Goal: Task Accomplishment & Management: Use online tool/utility

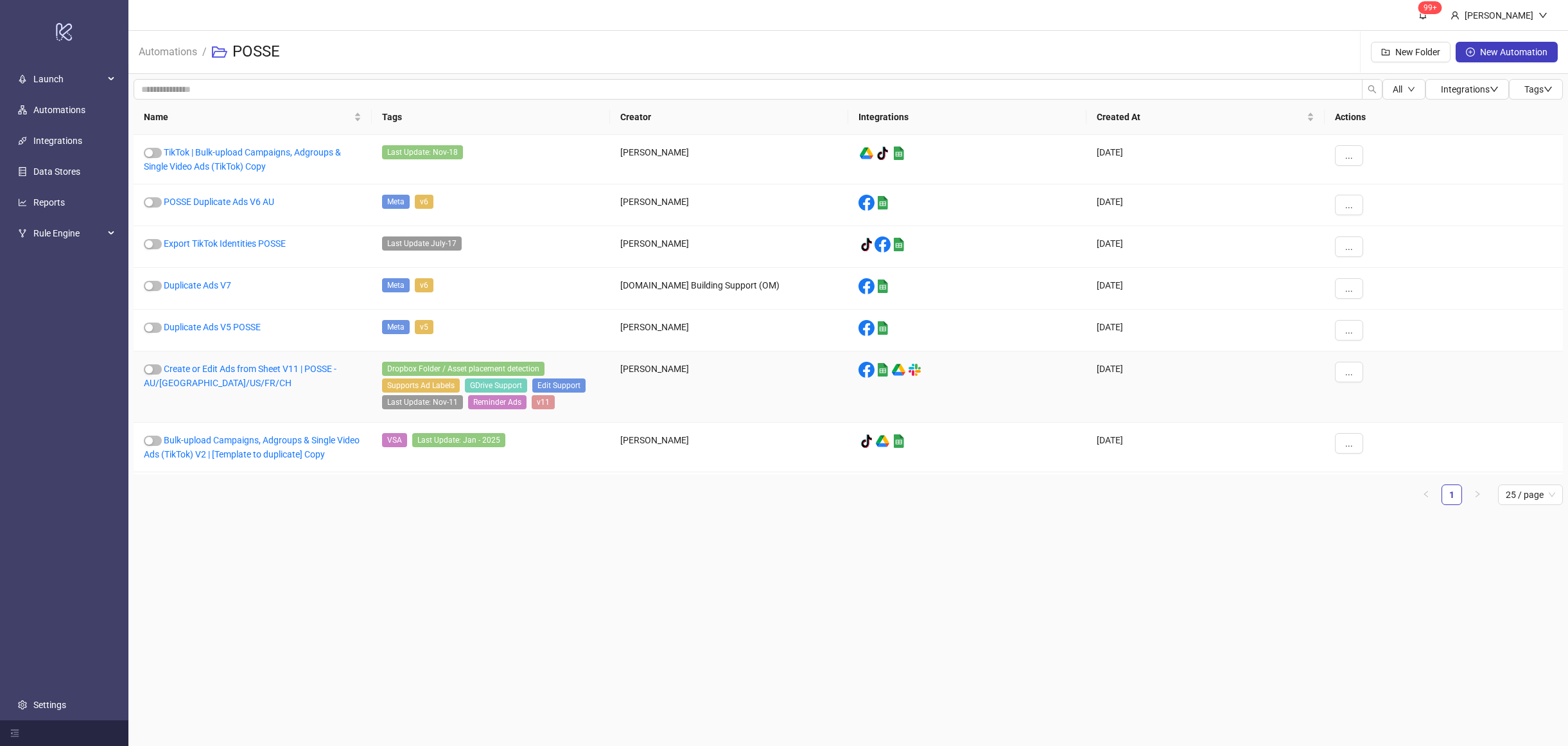
click at [270, 376] on div "Create or Edit Ads from Sheet V11 | POSSE - AU/UK/US/FR/CH" at bounding box center [253, 388] width 238 height 71
click at [264, 373] on link "Create or Edit Ads from Sheet V11 | POSSE - AU/UK/US/FR/CH" at bounding box center [241, 376] width 193 height 24
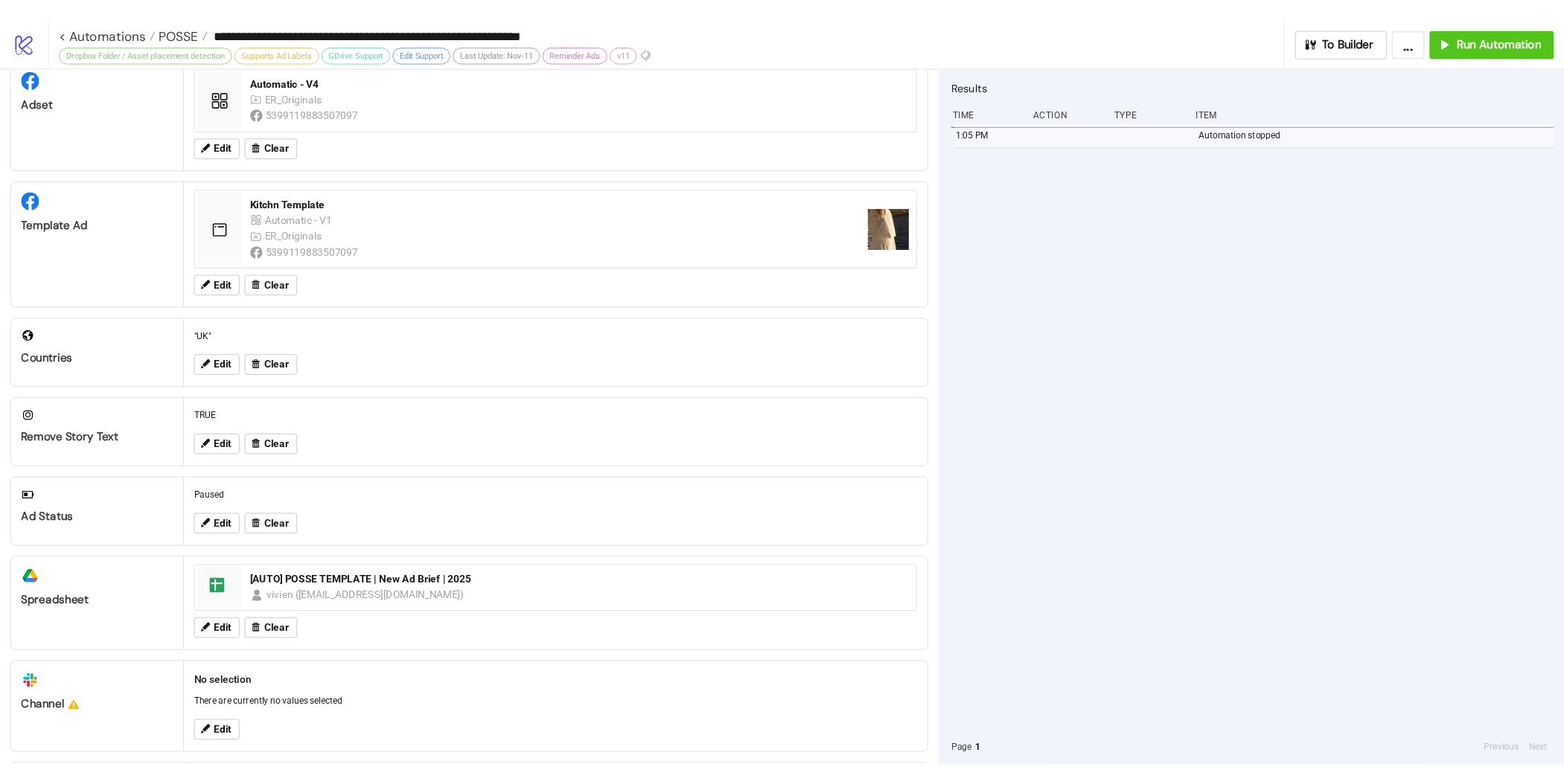
scroll to position [284, 0]
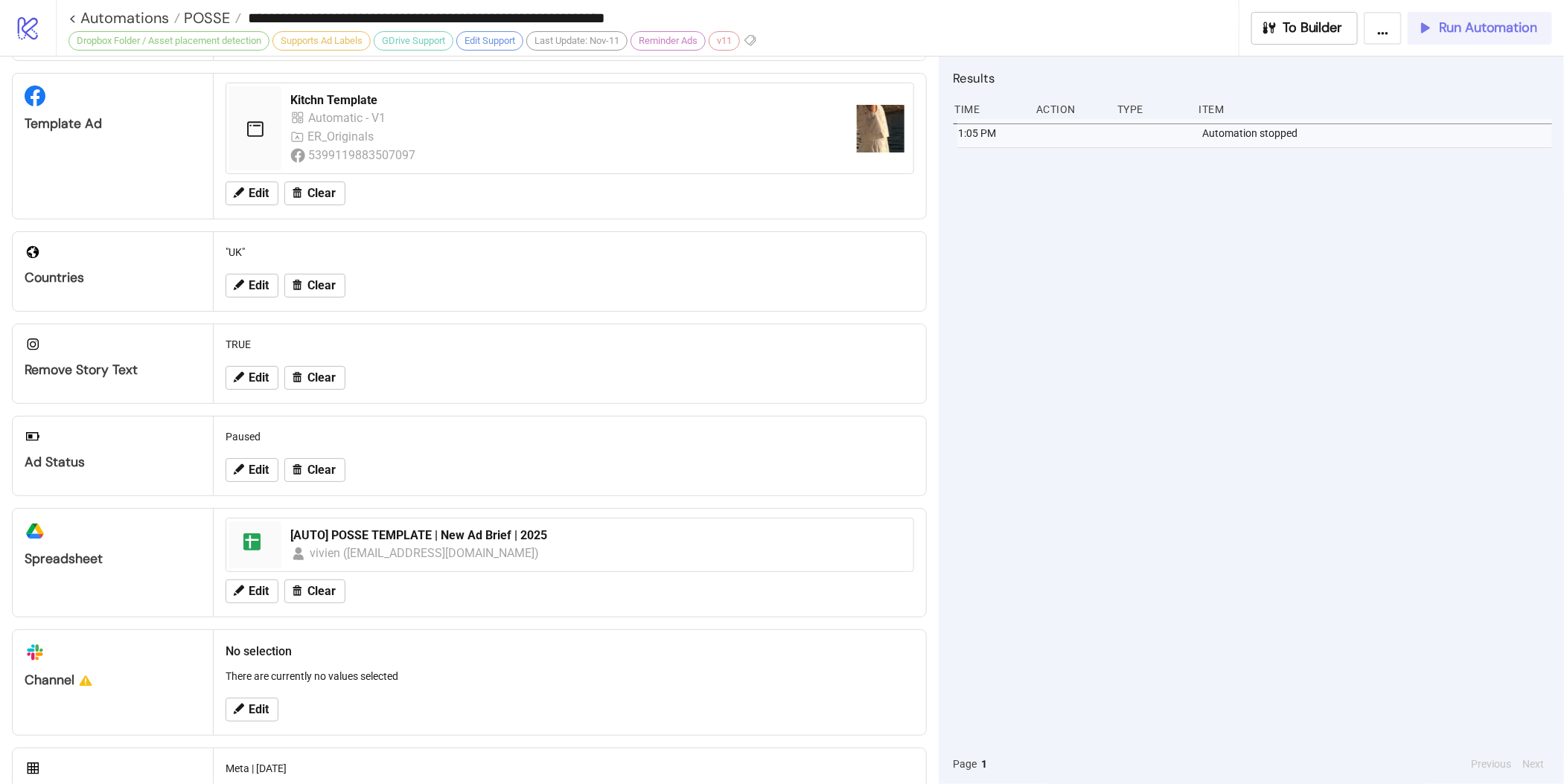
click at [1466, 31] on span "Run Automation" at bounding box center [1488, 28] width 99 height 17
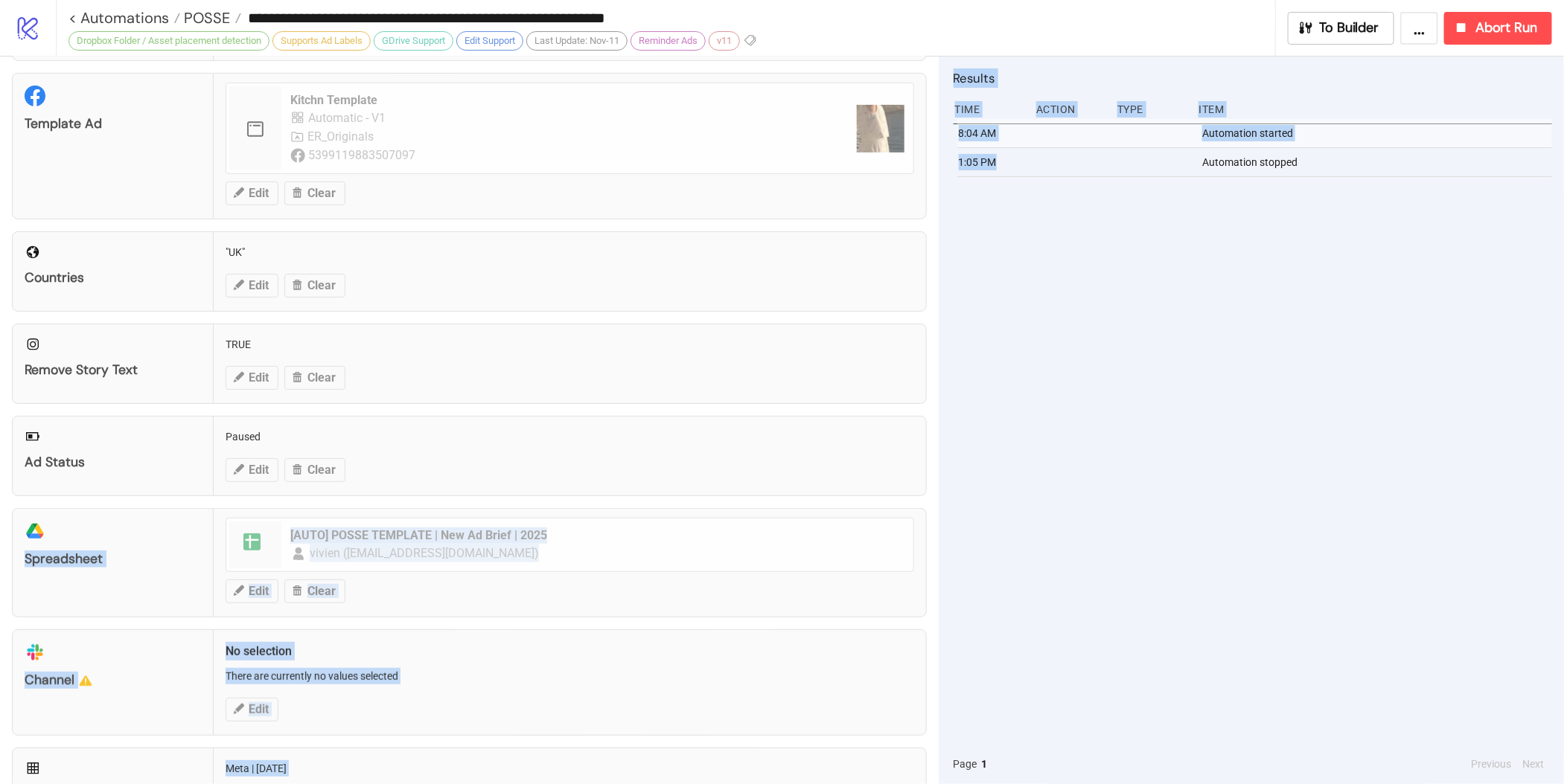
drag, startPoint x: 946, startPoint y: 416, endPoint x: 929, endPoint y: 499, distance: 84.7
click at [929, 499] on div "Configuration Ad Account The Posse - Ad Account 2 P O S S E Edit Clear Adset Au…" at bounding box center [782, 420] width 1564 height 728
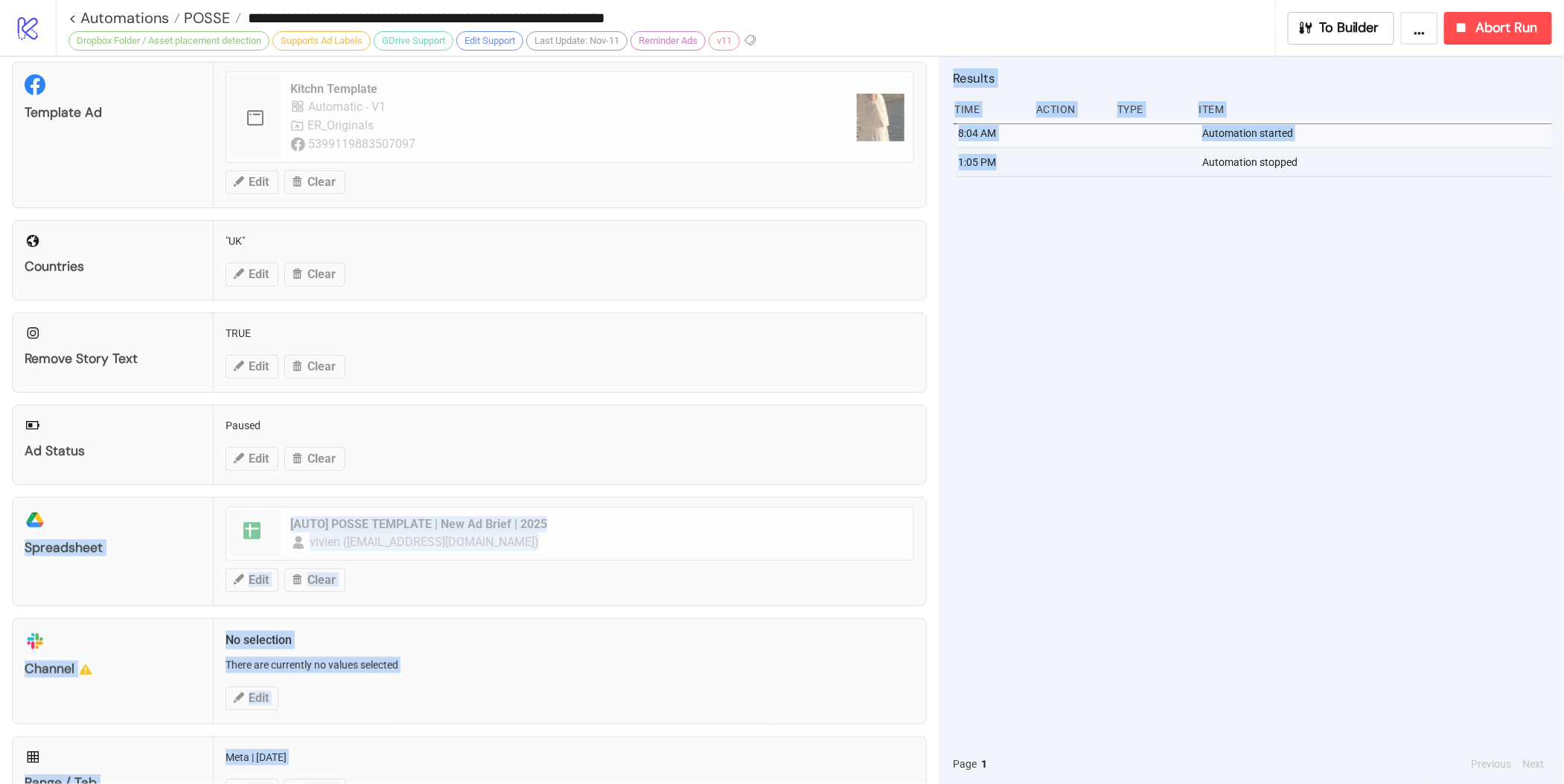
click at [144, 552] on div "platform/google_drive Spreadsheet spreadsheet [AUTO] POSSE TEMPLATE | New Ad Br…" at bounding box center [470, 551] width 915 height 110
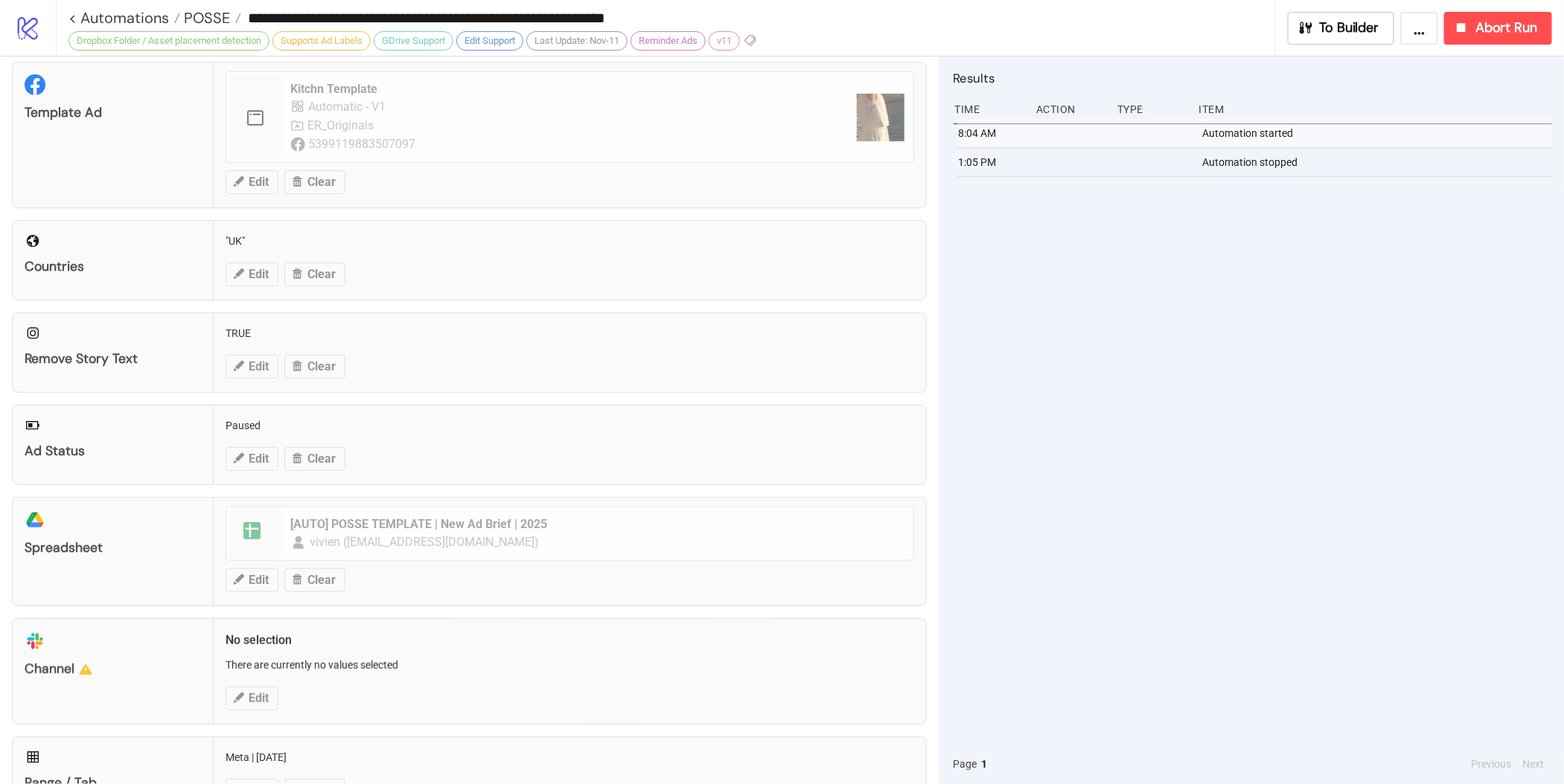
click at [1215, 513] on div "8:04 AM Automation started 1:05 PM Automation stopped" at bounding box center [1252, 432] width 598 height 625
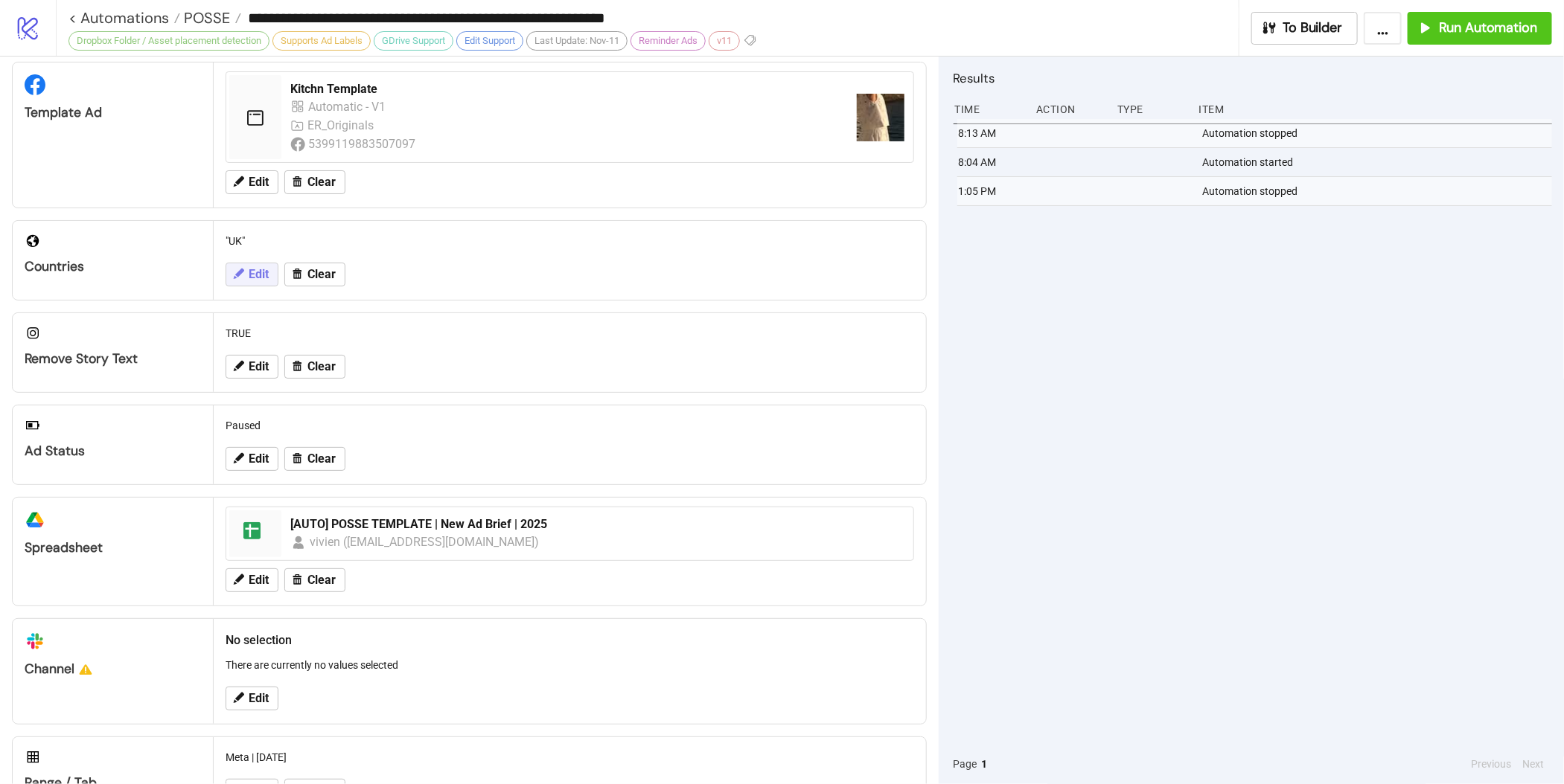
click at [258, 277] on span "Edit" at bounding box center [258, 274] width 20 height 13
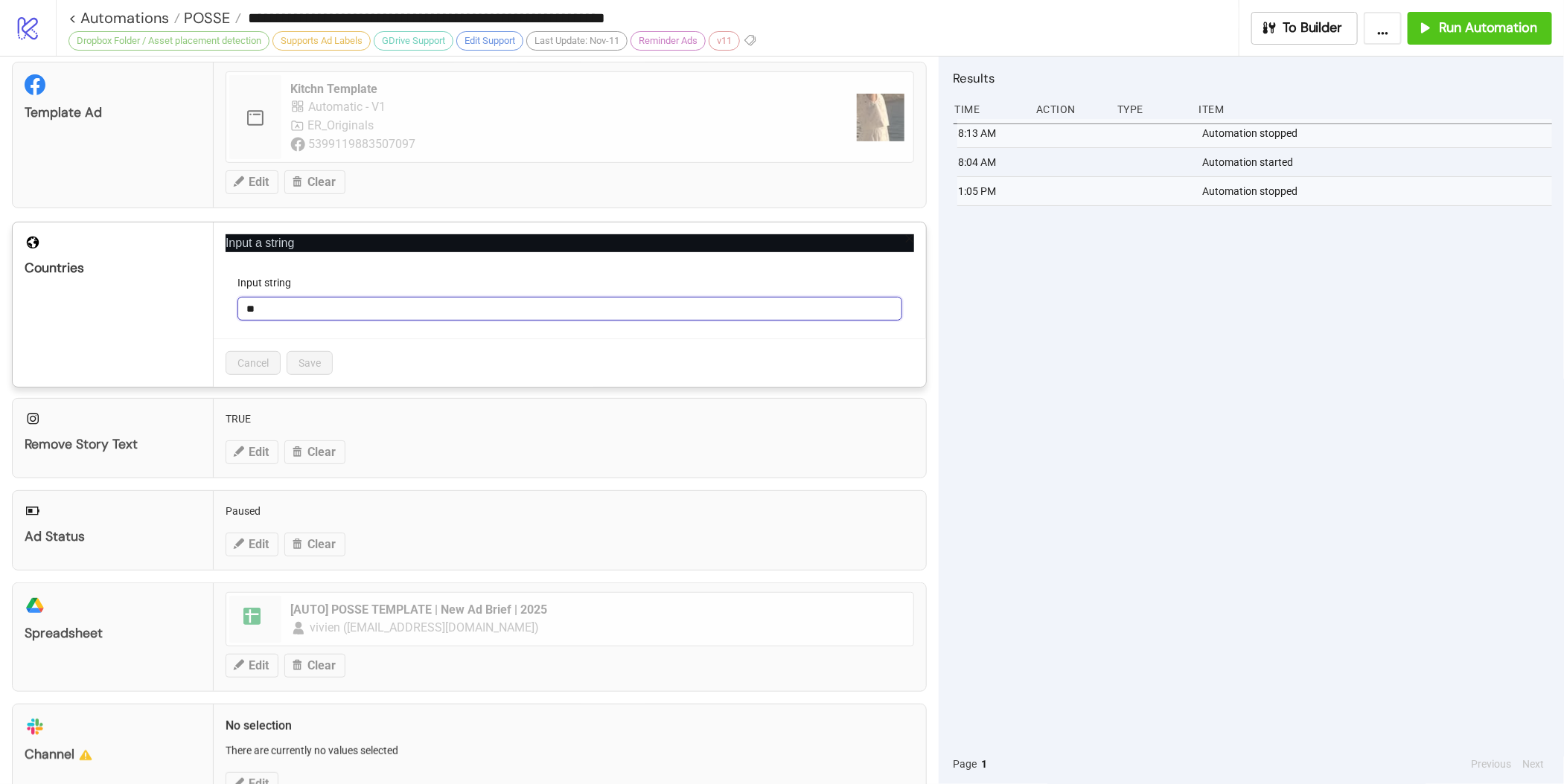
click at [322, 317] on input "**" at bounding box center [570, 308] width 665 height 23
type input "**"
click at [307, 367] on span "Save" at bounding box center [310, 362] width 23 height 12
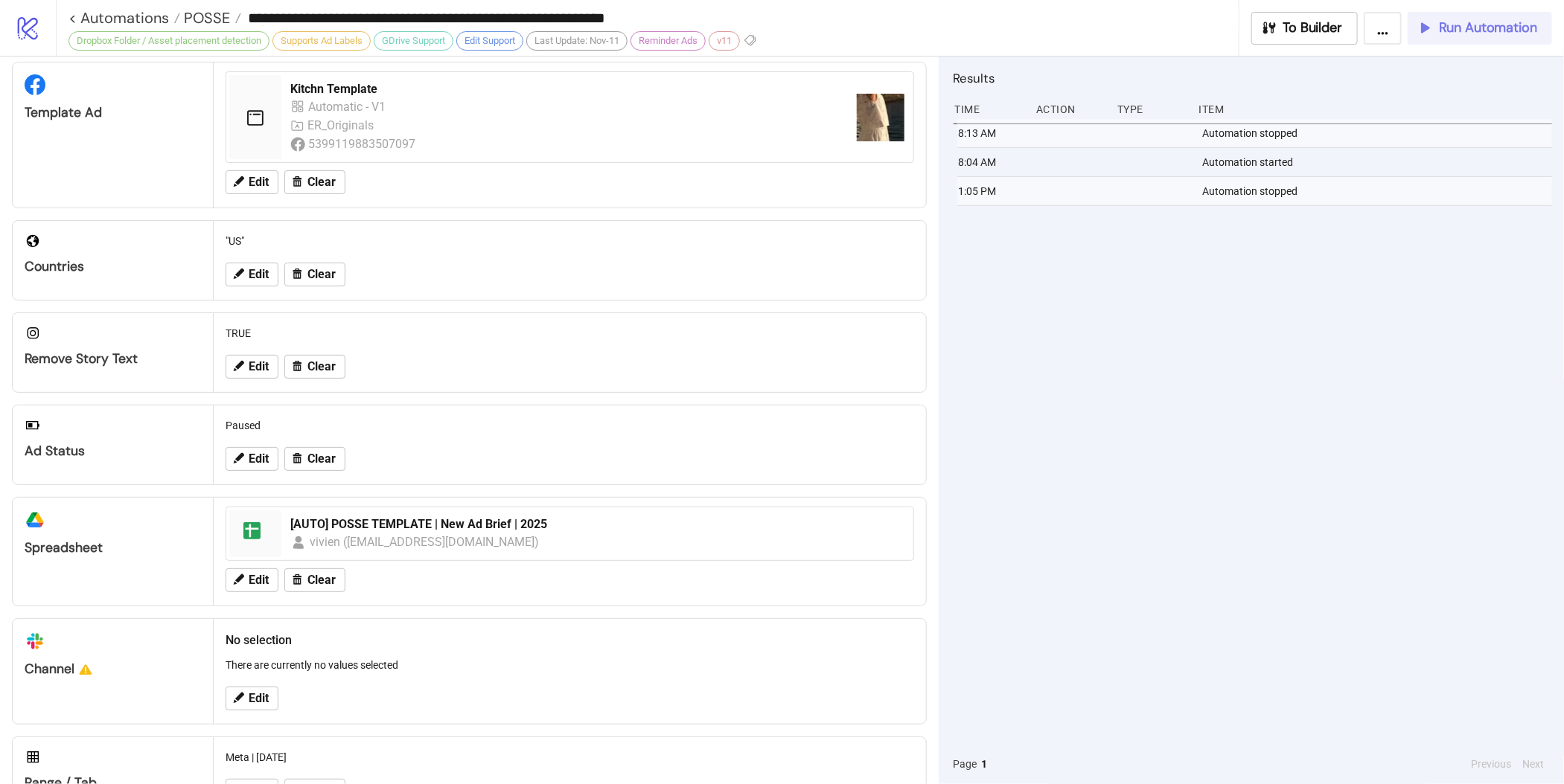
click at [1480, 29] on span "Run Automation" at bounding box center [1488, 28] width 99 height 17
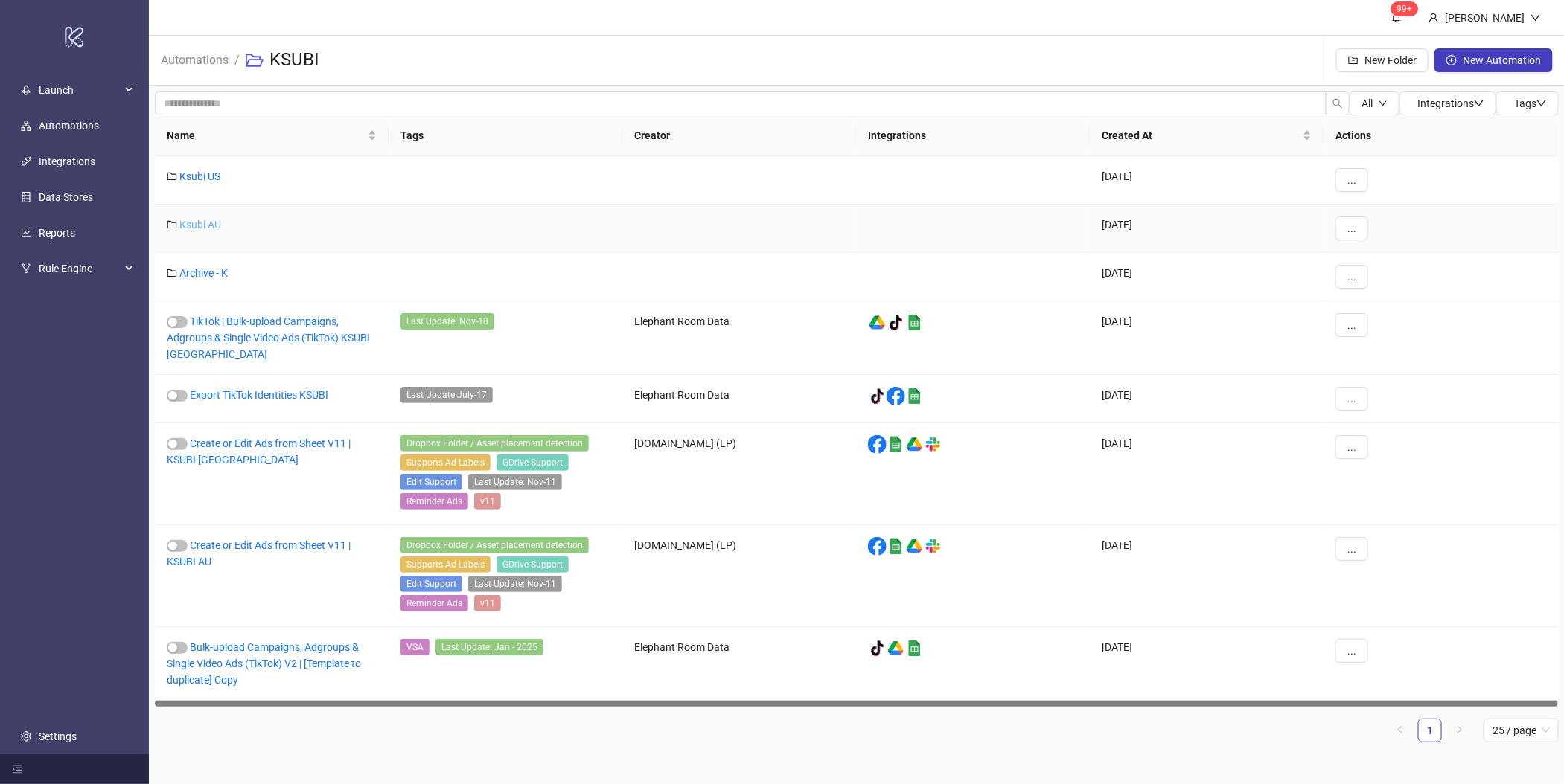
click at [207, 224] on link "Ksubi AU" at bounding box center [200, 224] width 41 height 12
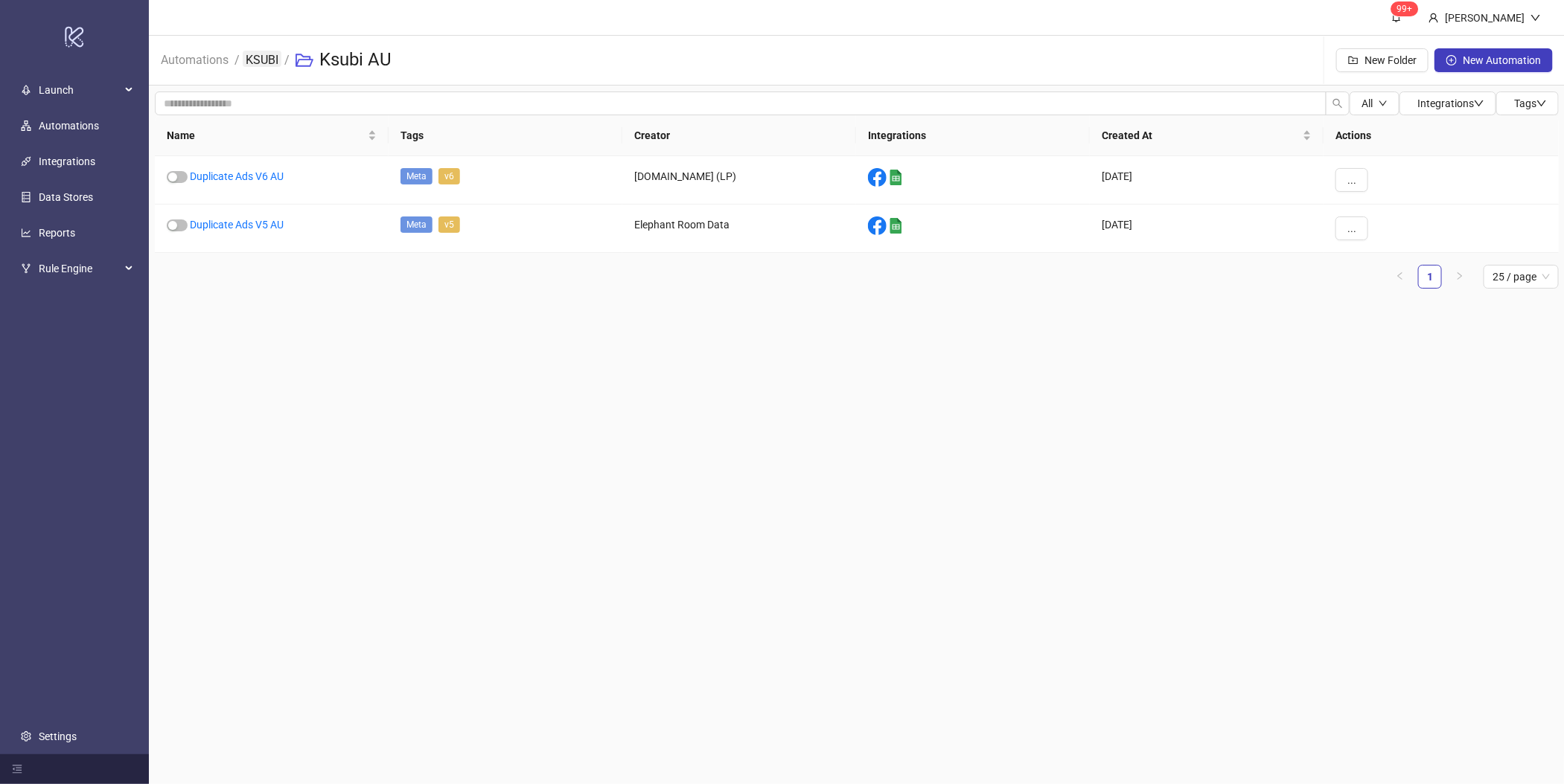
click at [250, 60] on link "KSUBI" at bounding box center [261, 58] width 39 height 16
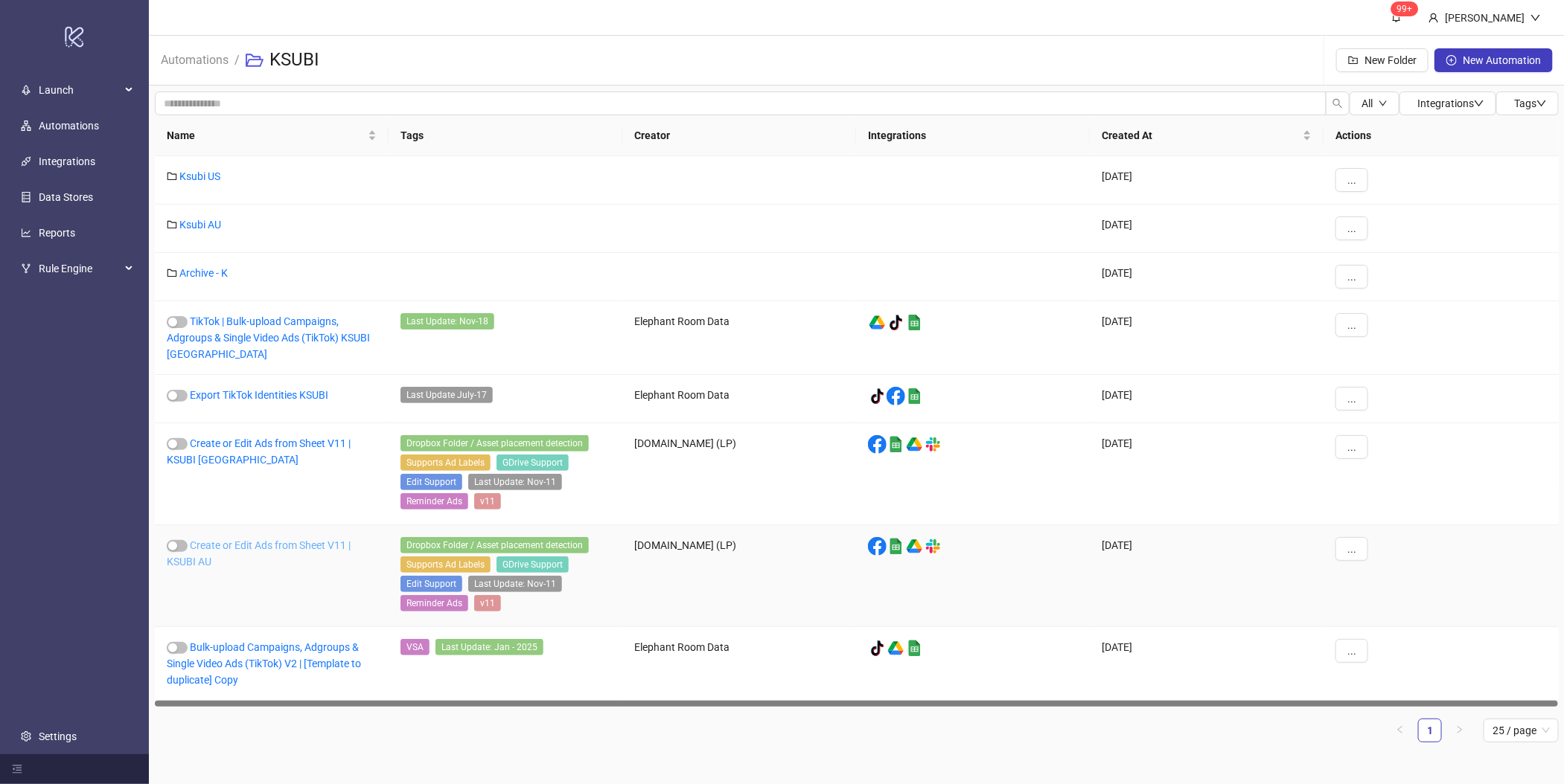
click at [251, 549] on link "Create or Edit Ads from Sheet V11 | KSUBI AU" at bounding box center [259, 554] width 184 height 28
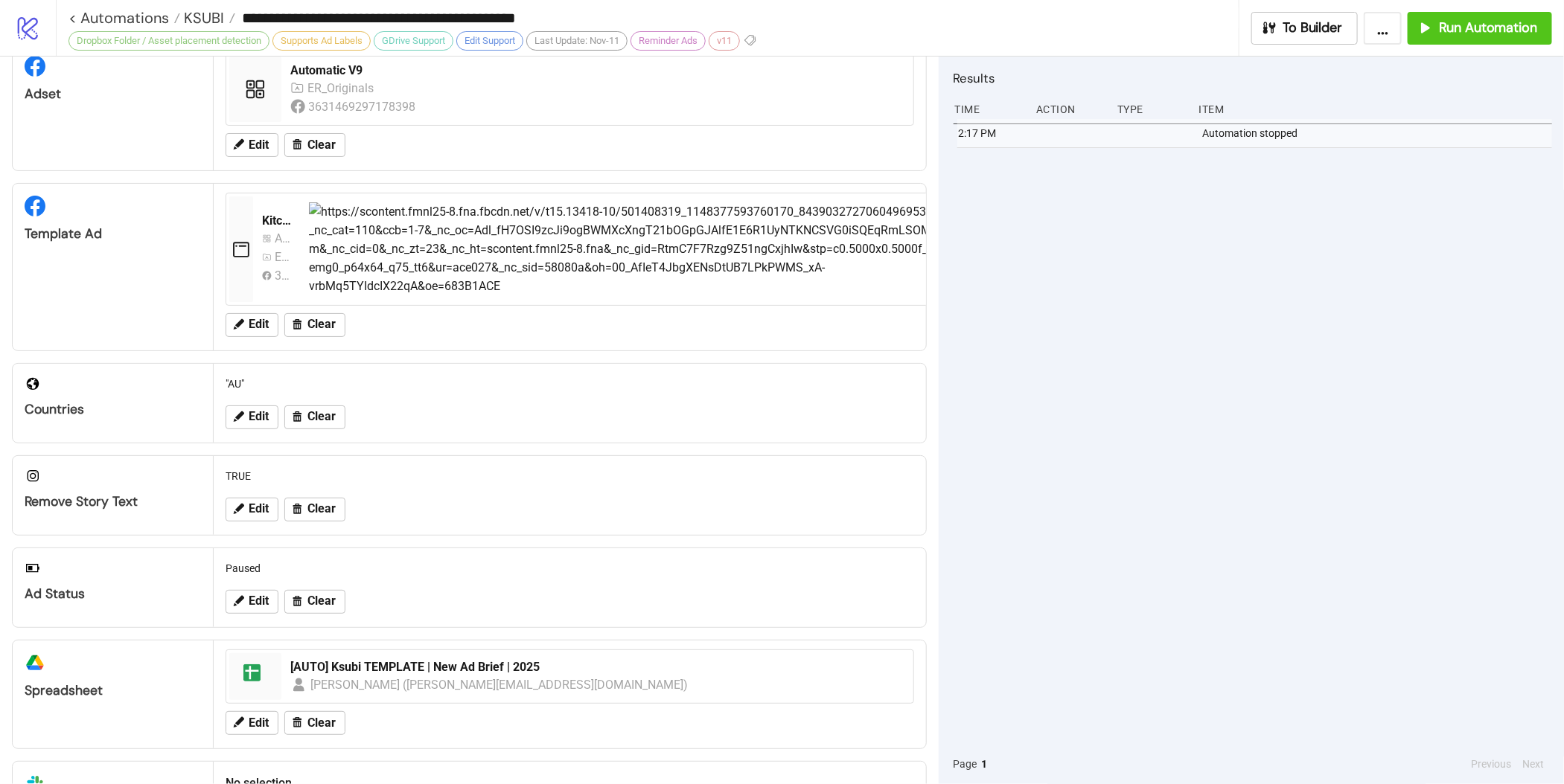
scroll to position [214, 0]
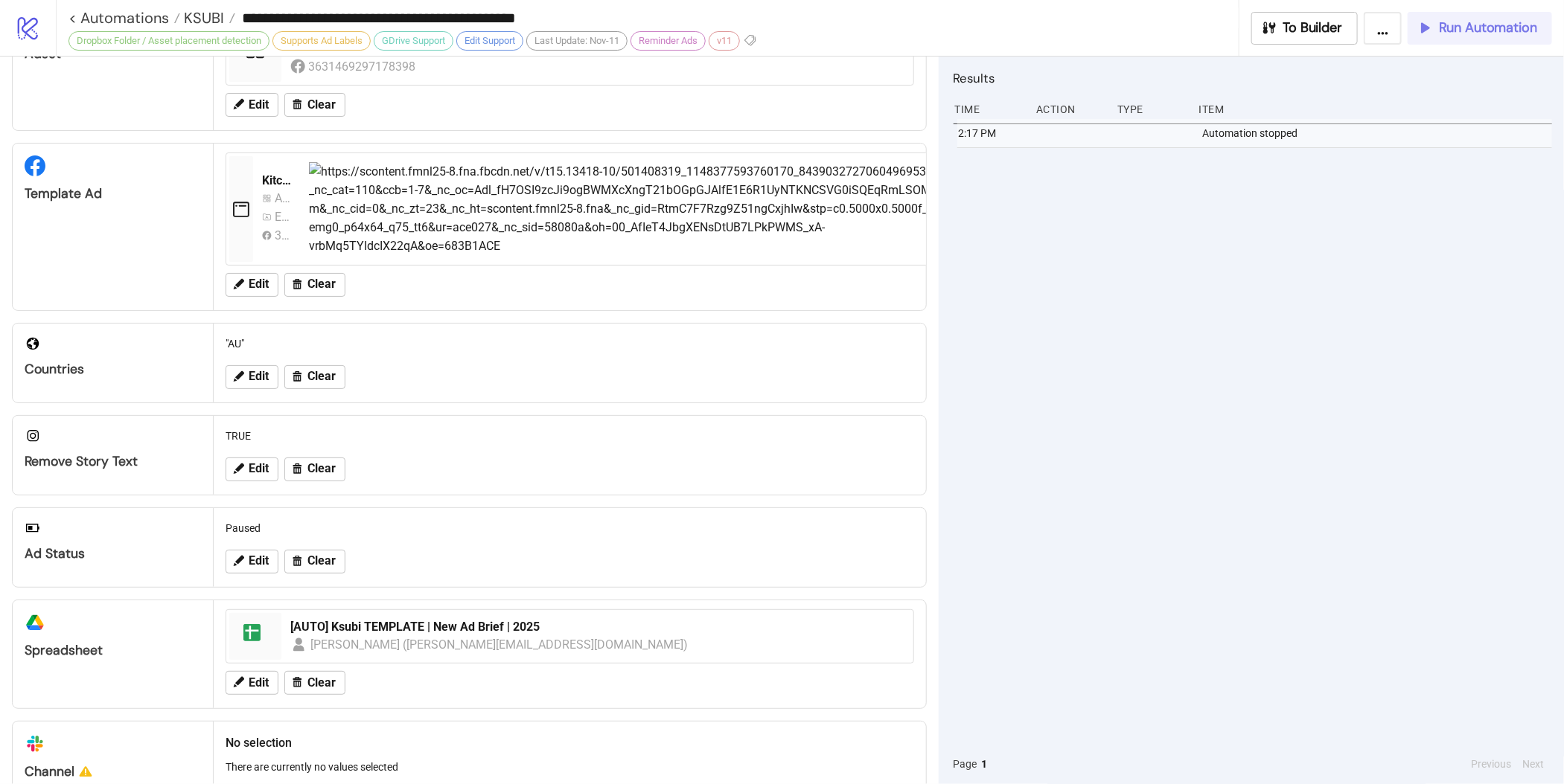
click at [1477, 20] on span "Run Automation" at bounding box center [1488, 28] width 99 height 17
click at [1235, 410] on div "8:37 AM Automation stopped 8:33 AM Automation started 2:17 PM Automation stopped" at bounding box center [1252, 432] width 598 height 625
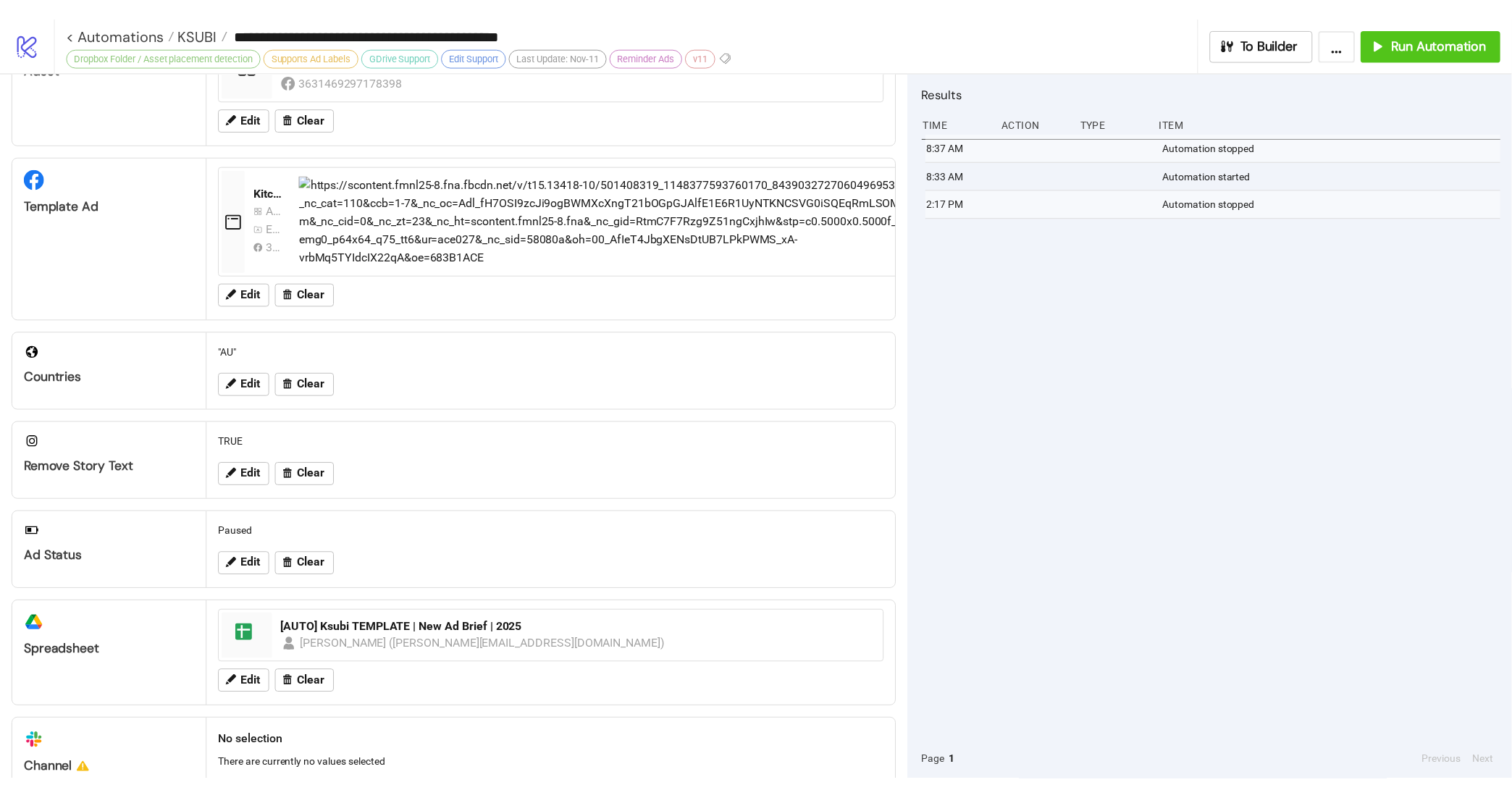
scroll to position [372, 0]
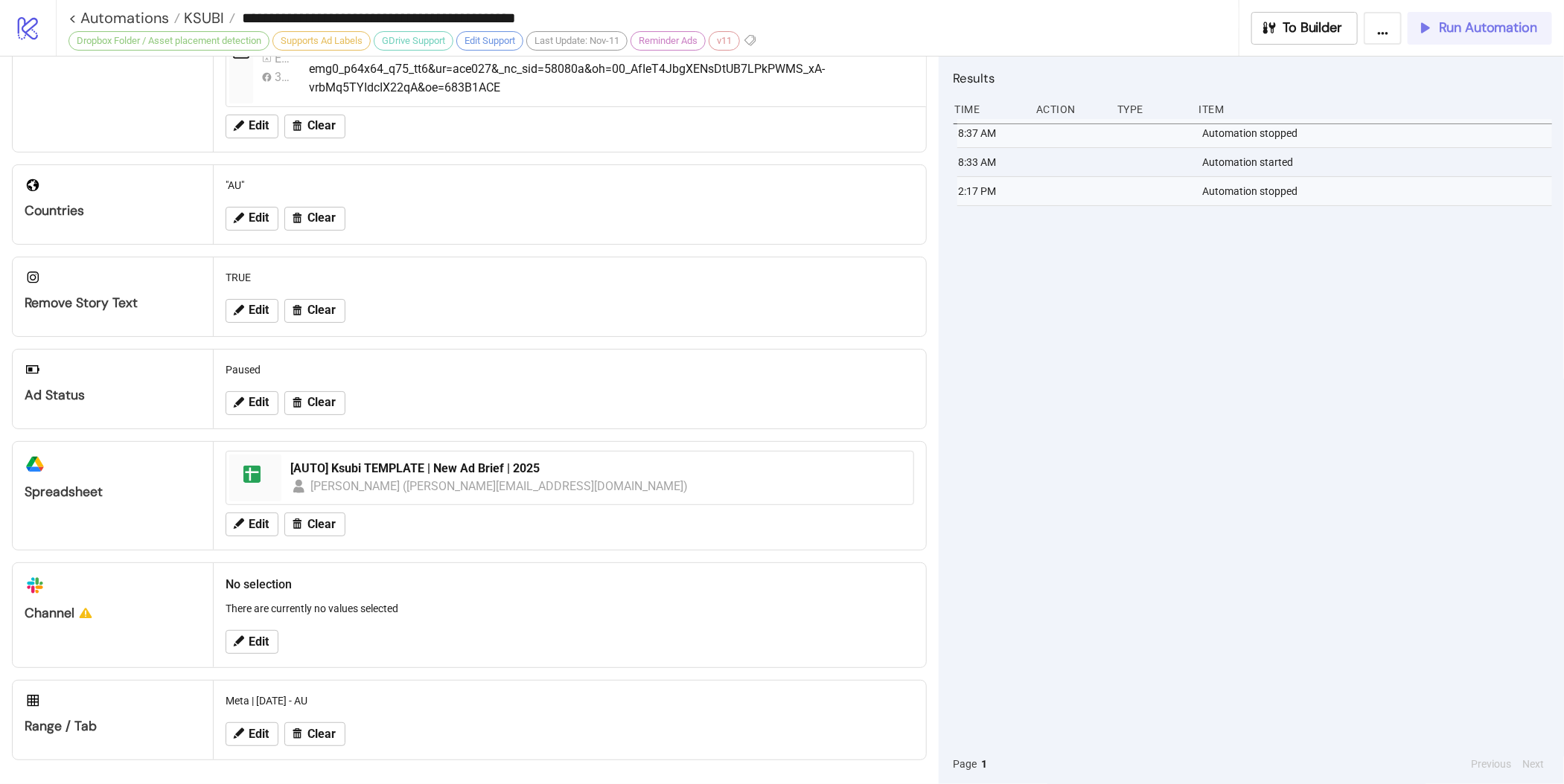
click at [1482, 24] on span "Run Automation" at bounding box center [1488, 28] width 99 height 17
click at [1276, 422] on div "8:57 AM Automation stopped 8:56 AM Automation started 8:37 AM Automation stoppe…" at bounding box center [1252, 432] width 598 height 625
click at [193, 21] on span "KSUBI" at bounding box center [202, 18] width 44 height 20
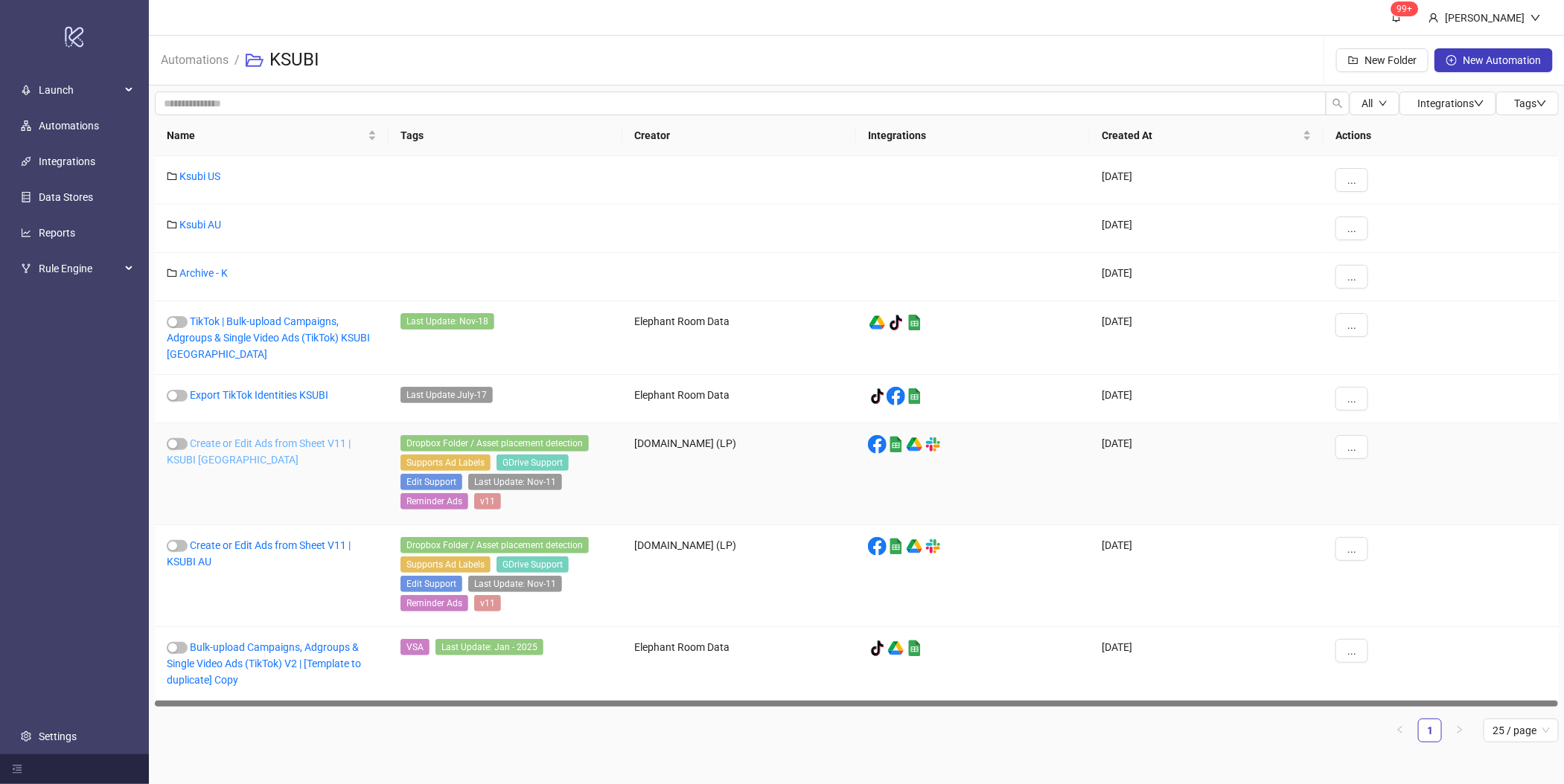
click at [209, 441] on link "Create or Edit Ads from Sheet V11 | KSUBI US" at bounding box center [259, 452] width 184 height 28
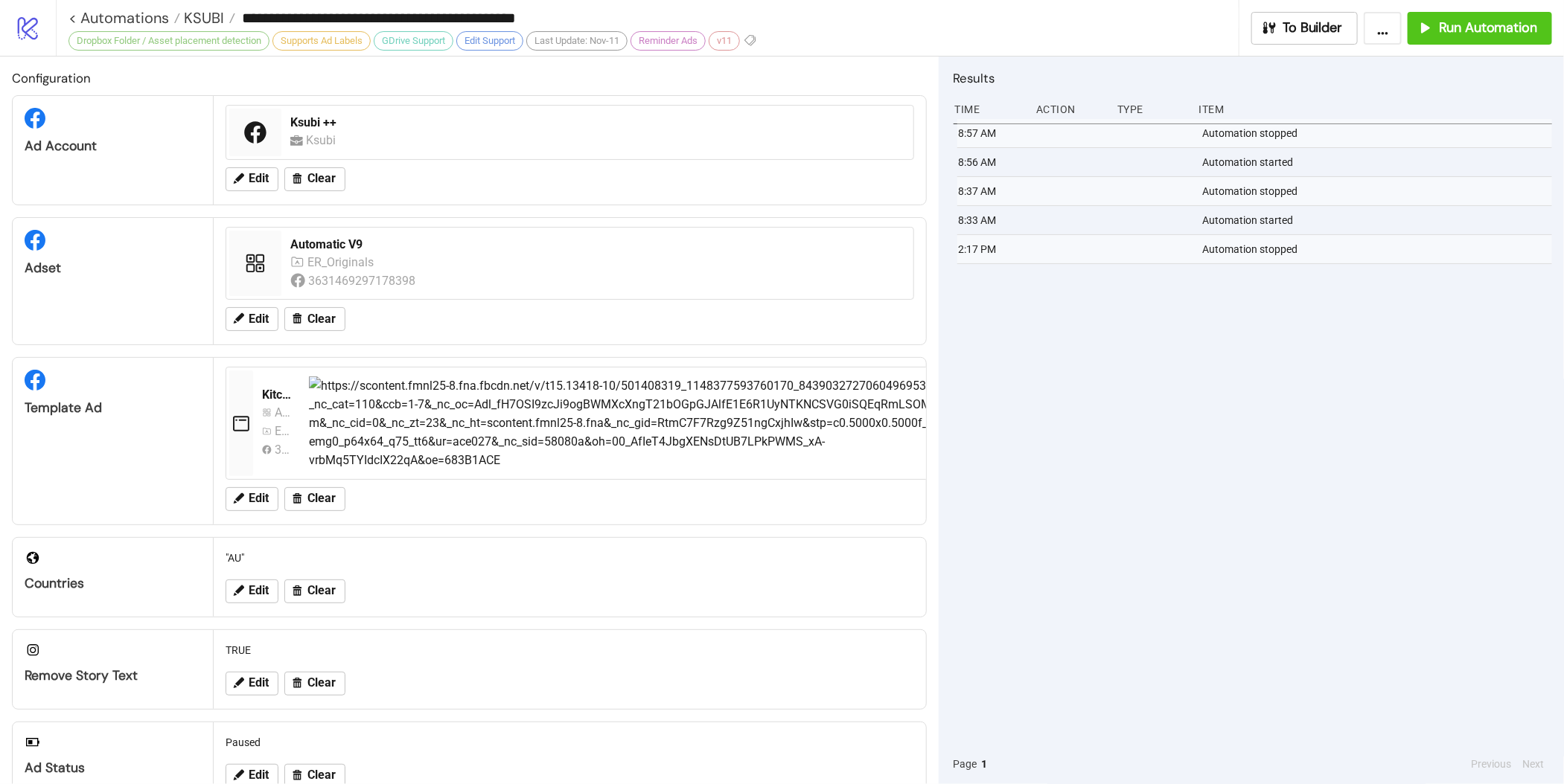
type input "**********"
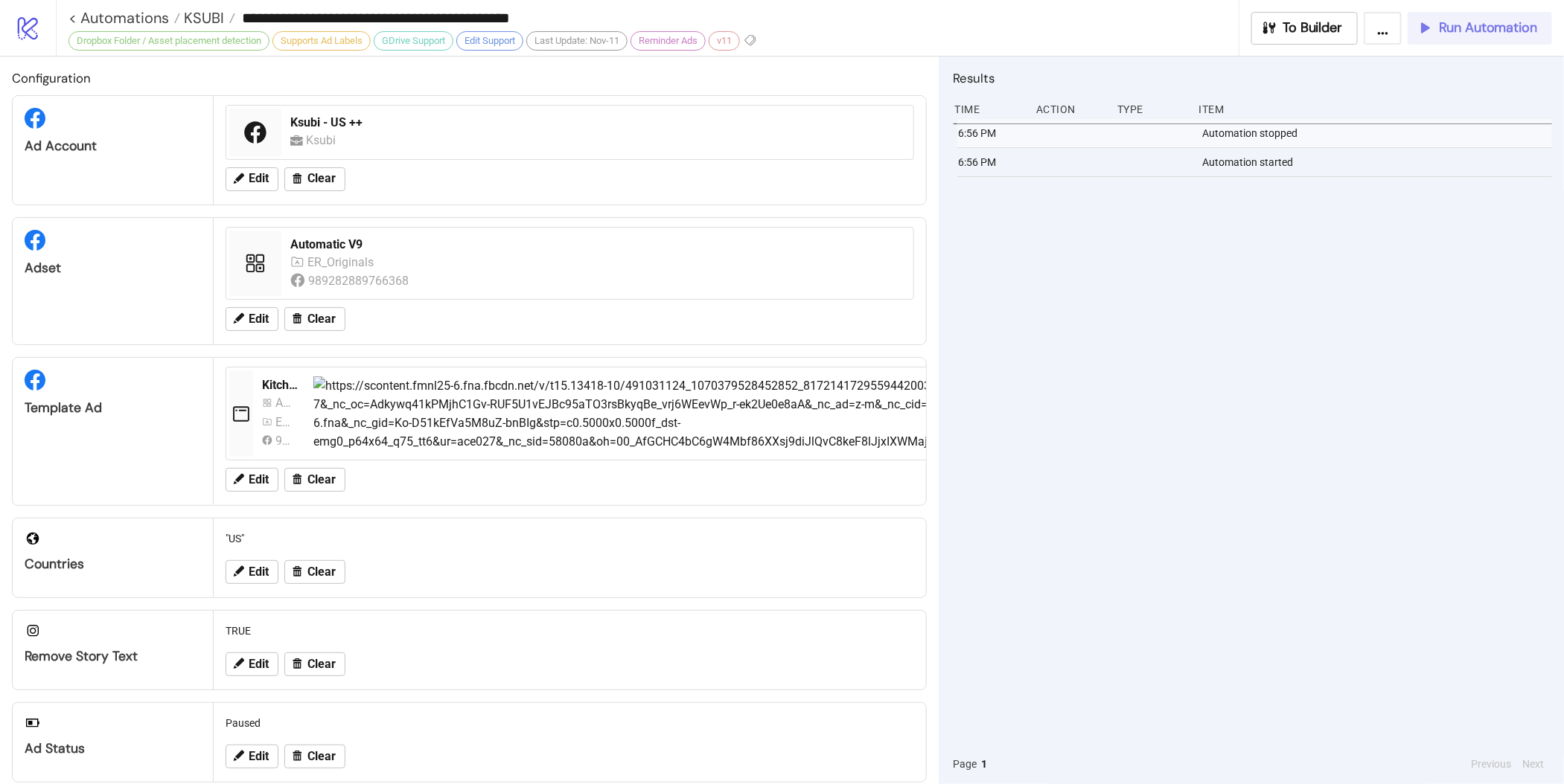
click at [1517, 31] on span "Run Automation" at bounding box center [1488, 28] width 99 height 17
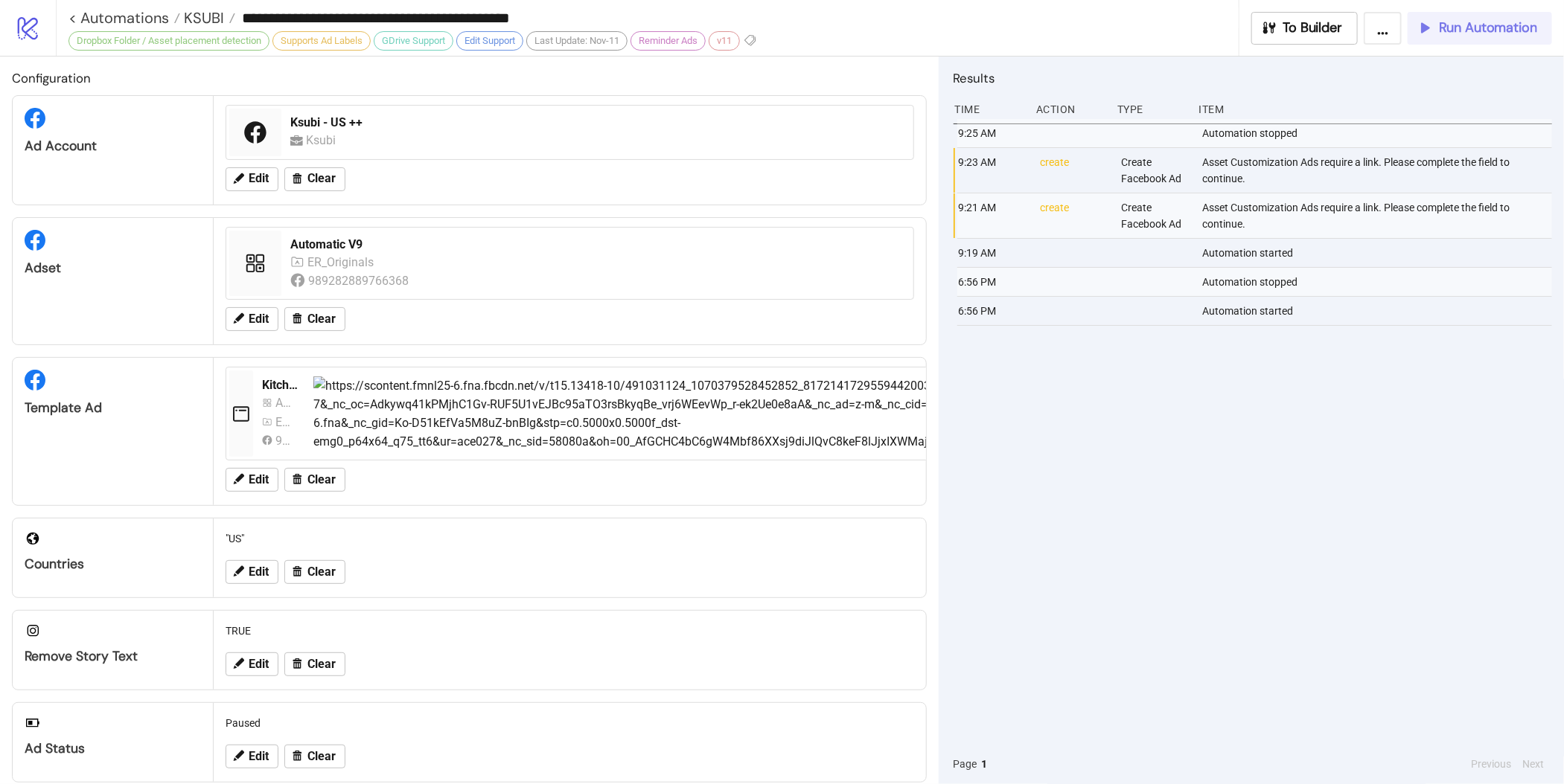
click at [1473, 30] on span "Run Automation" at bounding box center [1488, 28] width 99 height 17
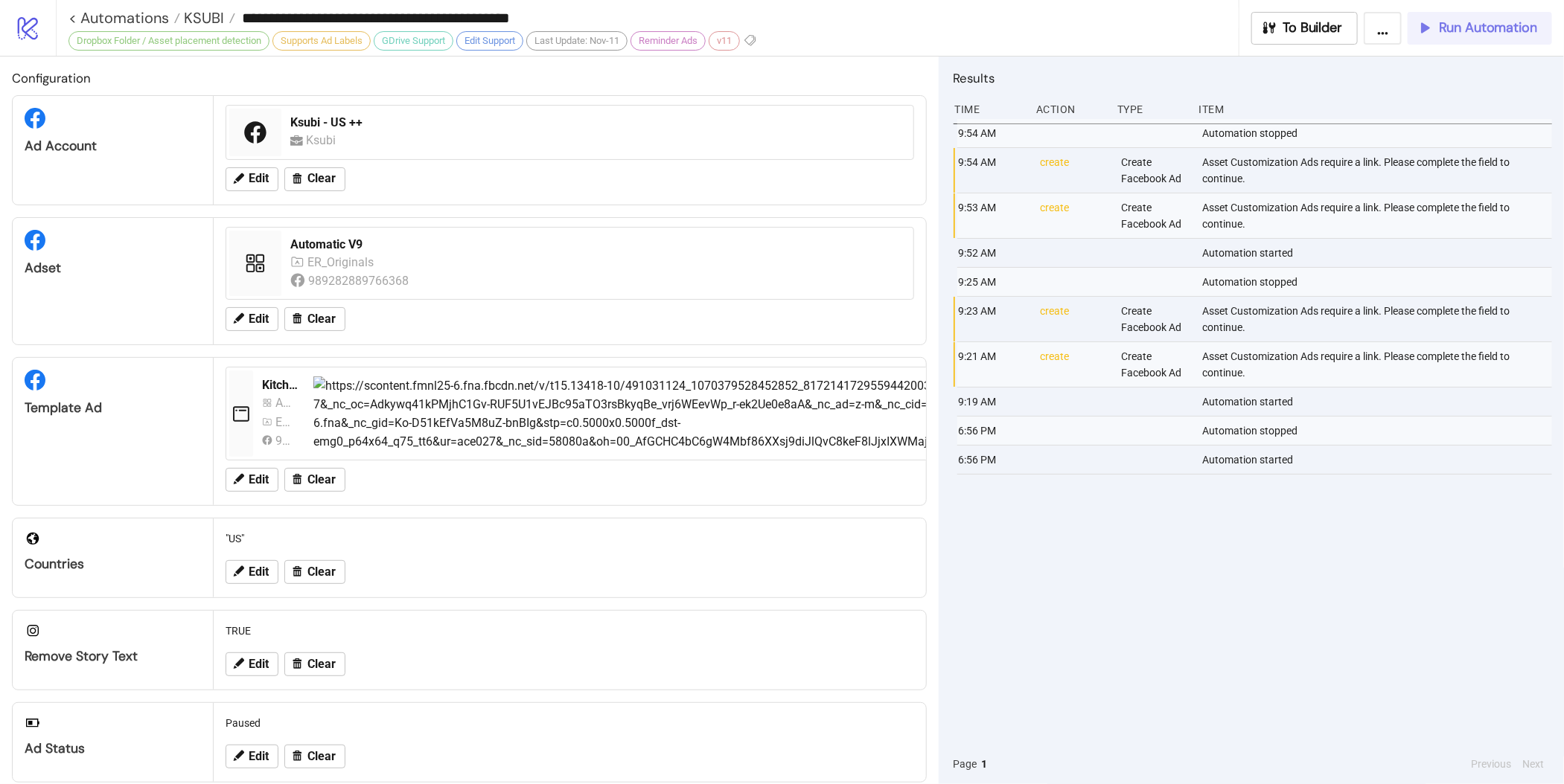
click at [1446, 32] on span "Run Automation" at bounding box center [1488, 28] width 99 height 17
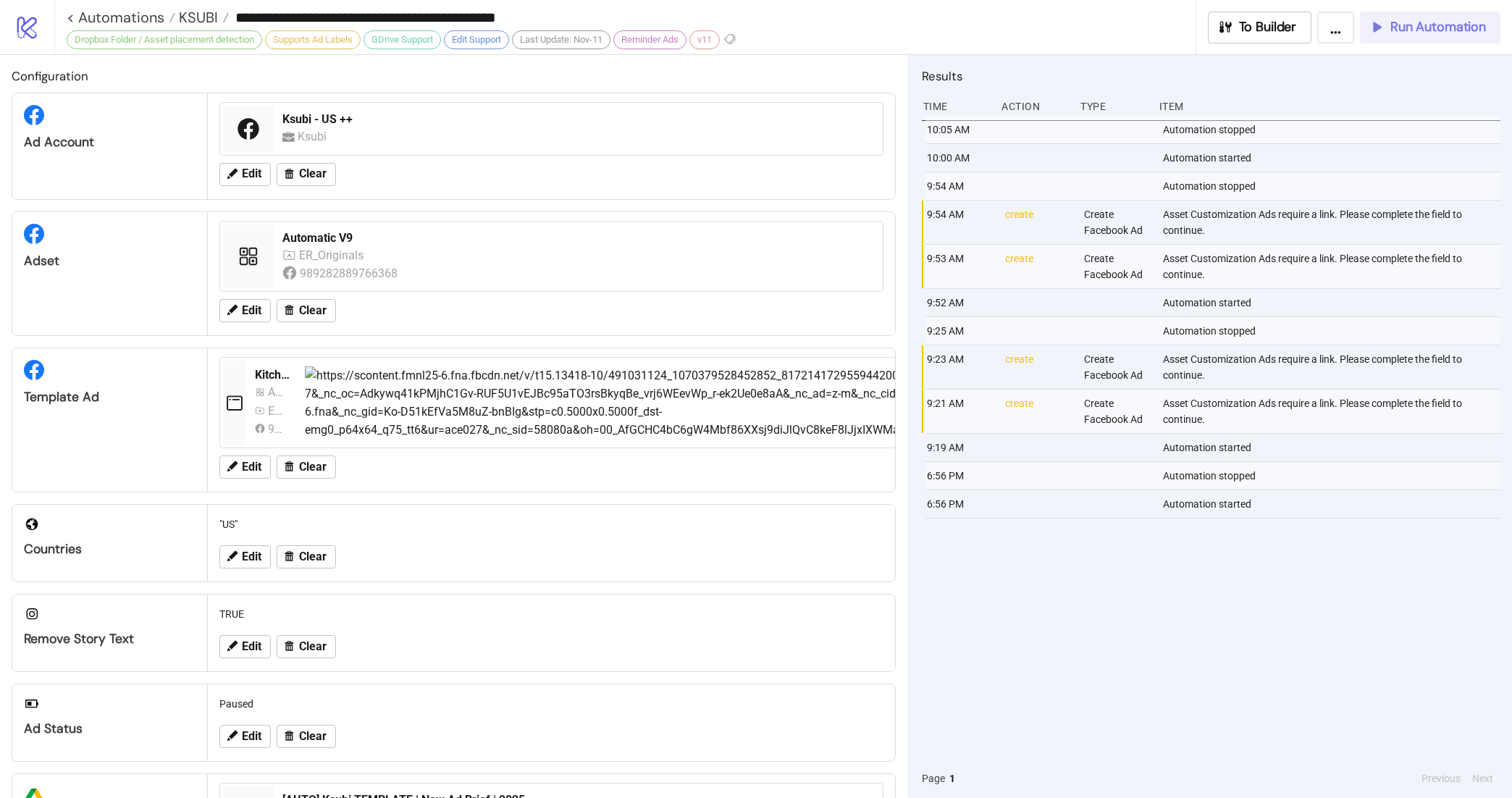
click at [1422, 40] on button "Run Automation" at bounding box center [1430, 27] width 141 height 32
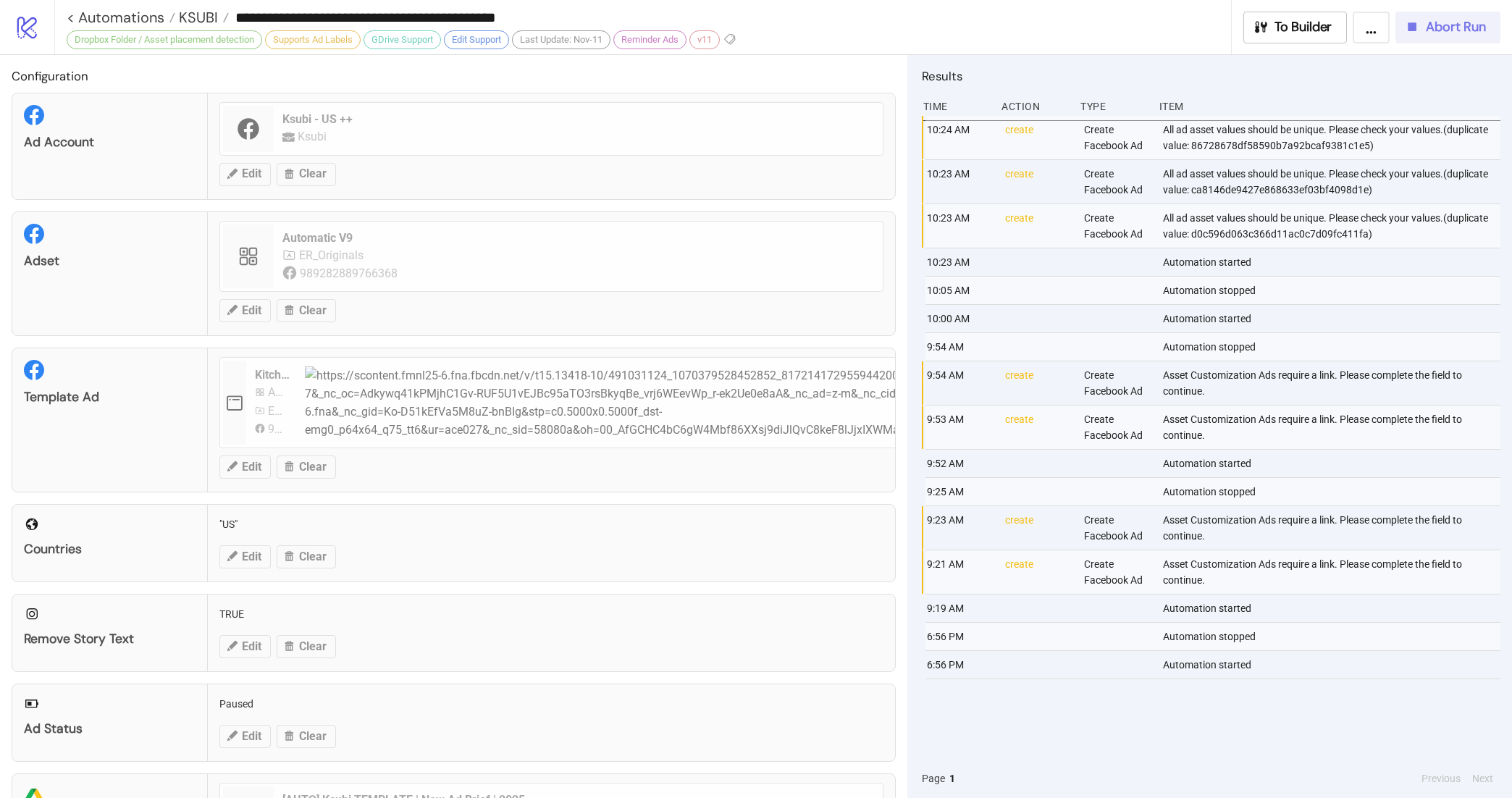
click at [1436, 37] on button "Abort Run" at bounding box center [1447, 27] width 105 height 32
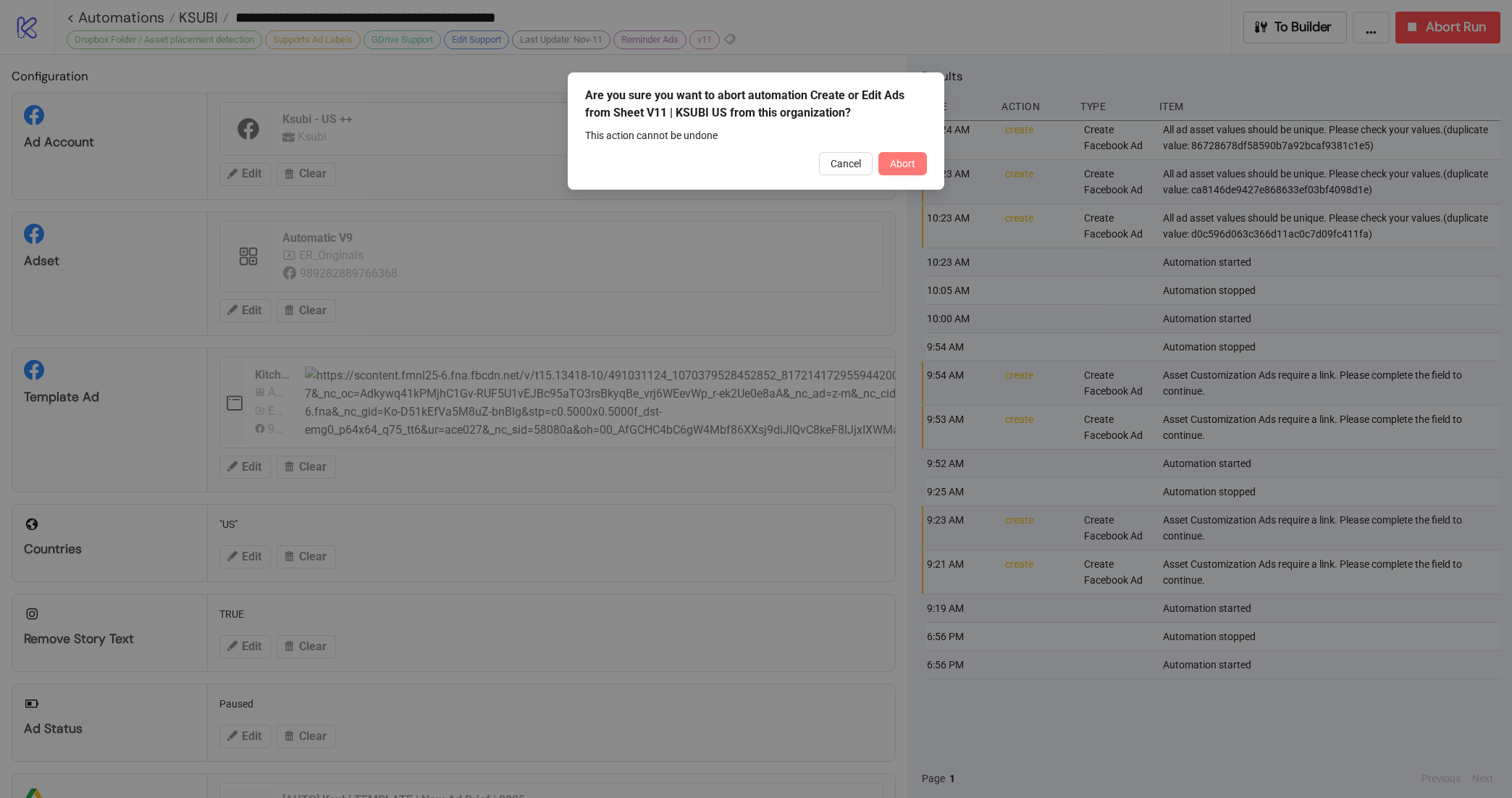
drag, startPoint x: 879, startPoint y: 177, endPoint x: 899, endPoint y: 169, distance: 21.5
click at [880, 177] on div "Are you sure you want to abort automation Create or Edit Ads from Sheet V11 | K…" at bounding box center [756, 131] width 376 height 117
click at [917, 165] on button "Abort" at bounding box center [902, 163] width 48 height 23
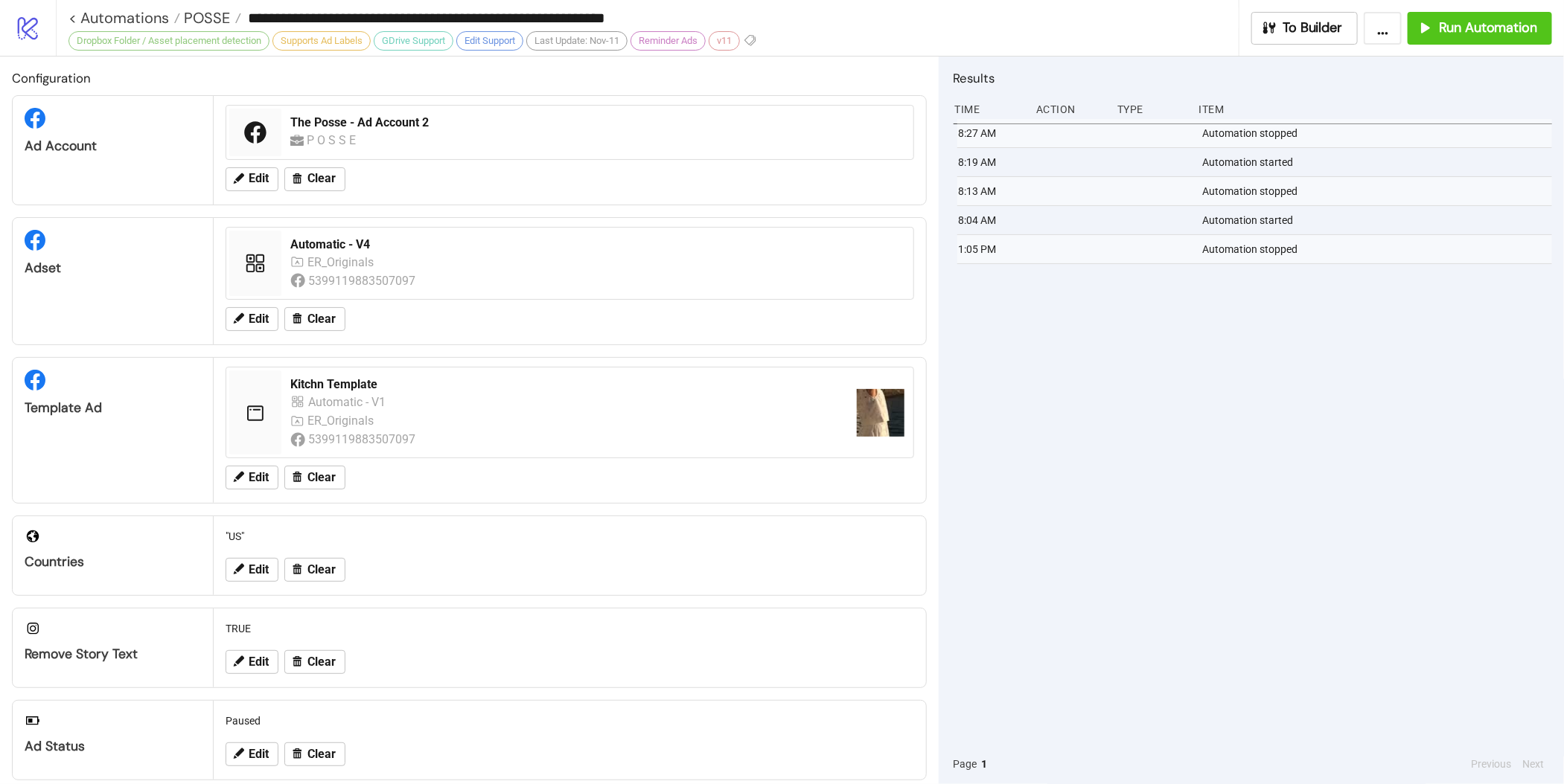
scroll to position [296, 0]
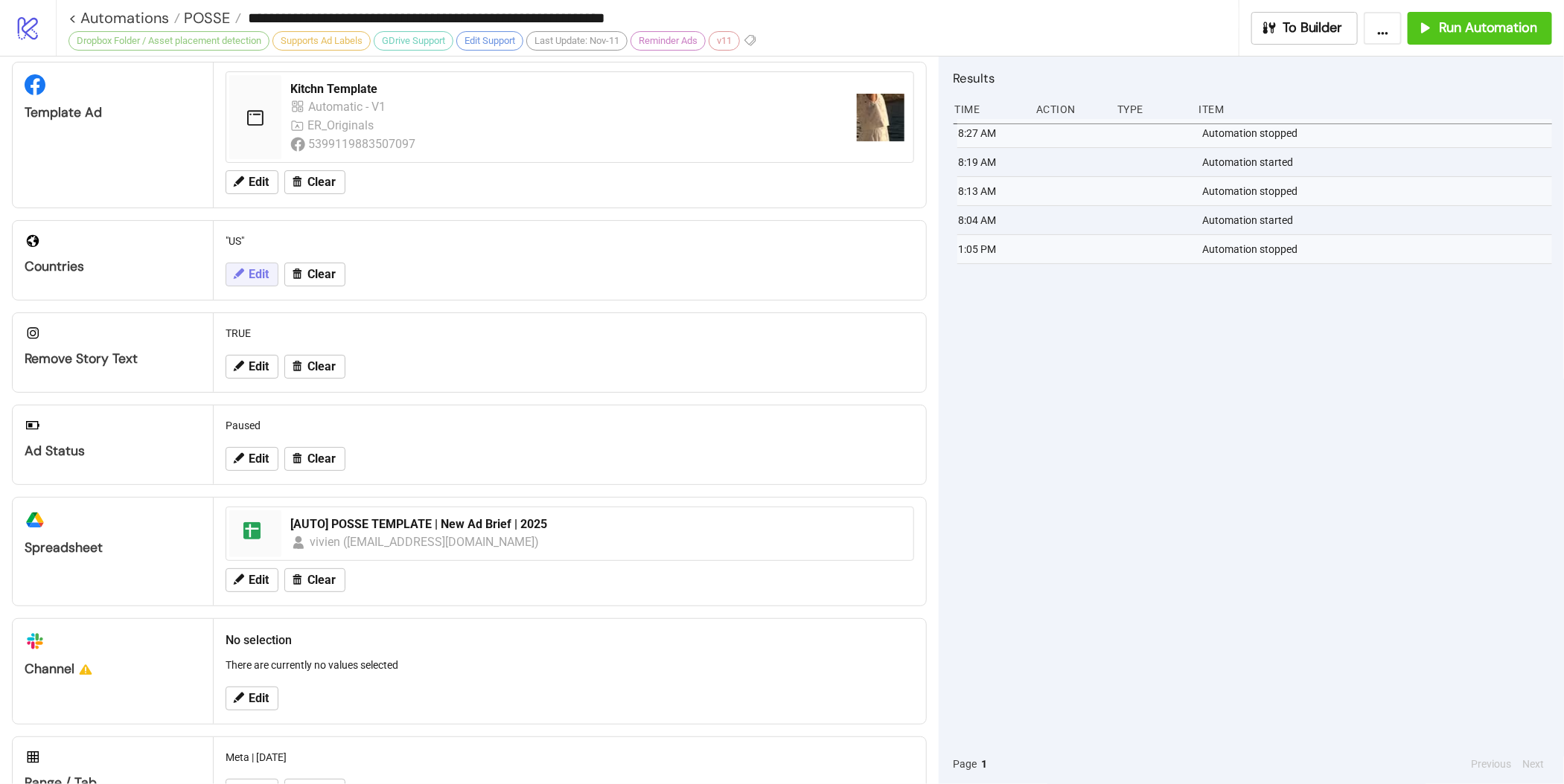
click at [257, 286] on button "Edit" at bounding box center [252, 274] width 53 height 23
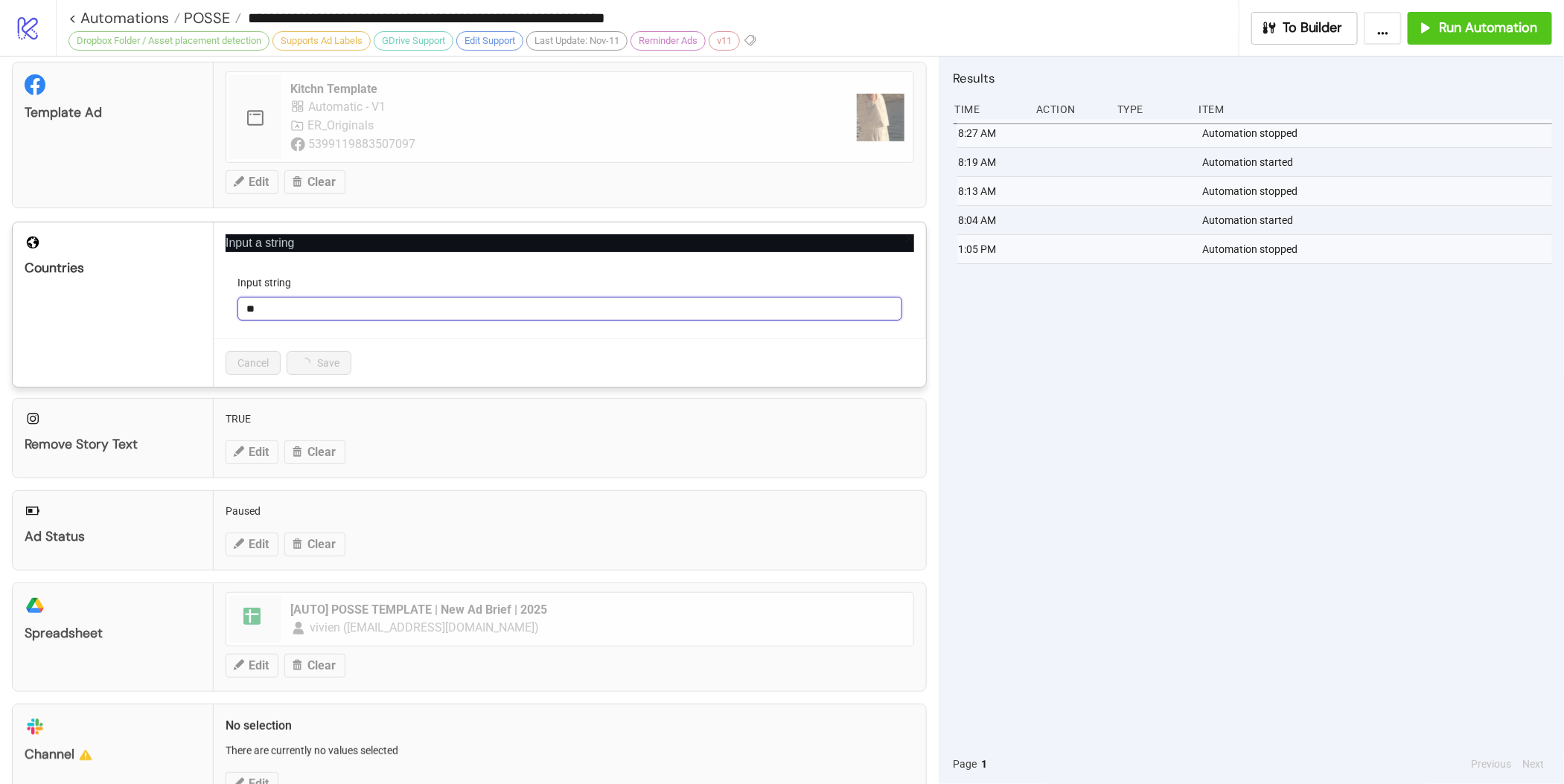
click at [295, 321] on input "**" at bounding box center [570, 308] width 665 height 23
type input "*"
type input "**"
click at [300, 364] on span "Save" at bounding box center [310, 362] width 23 height 12
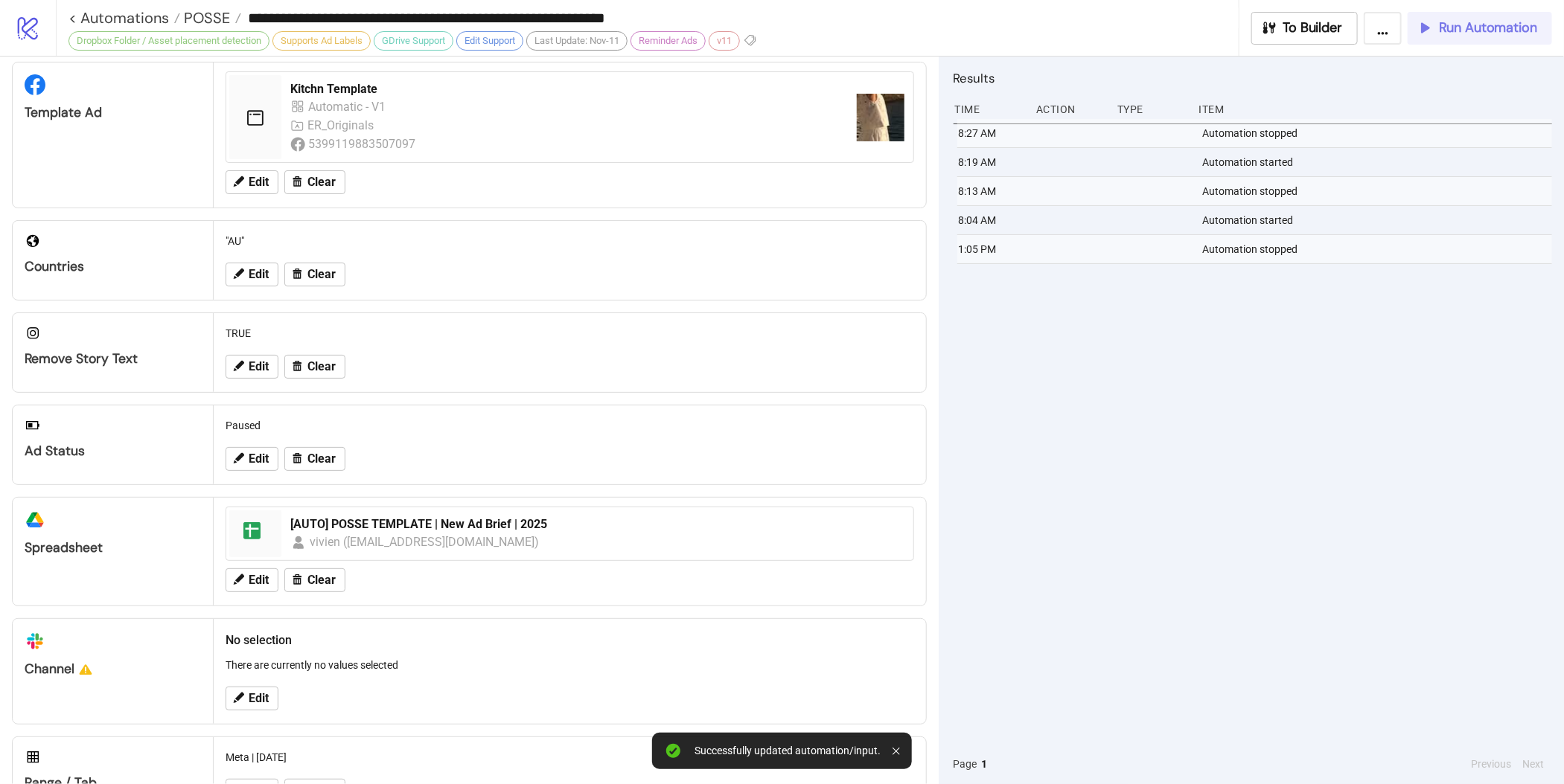
click at [1484, 23] on span "Run Automation" at bounding box center [1488, 28] width 99 height 17
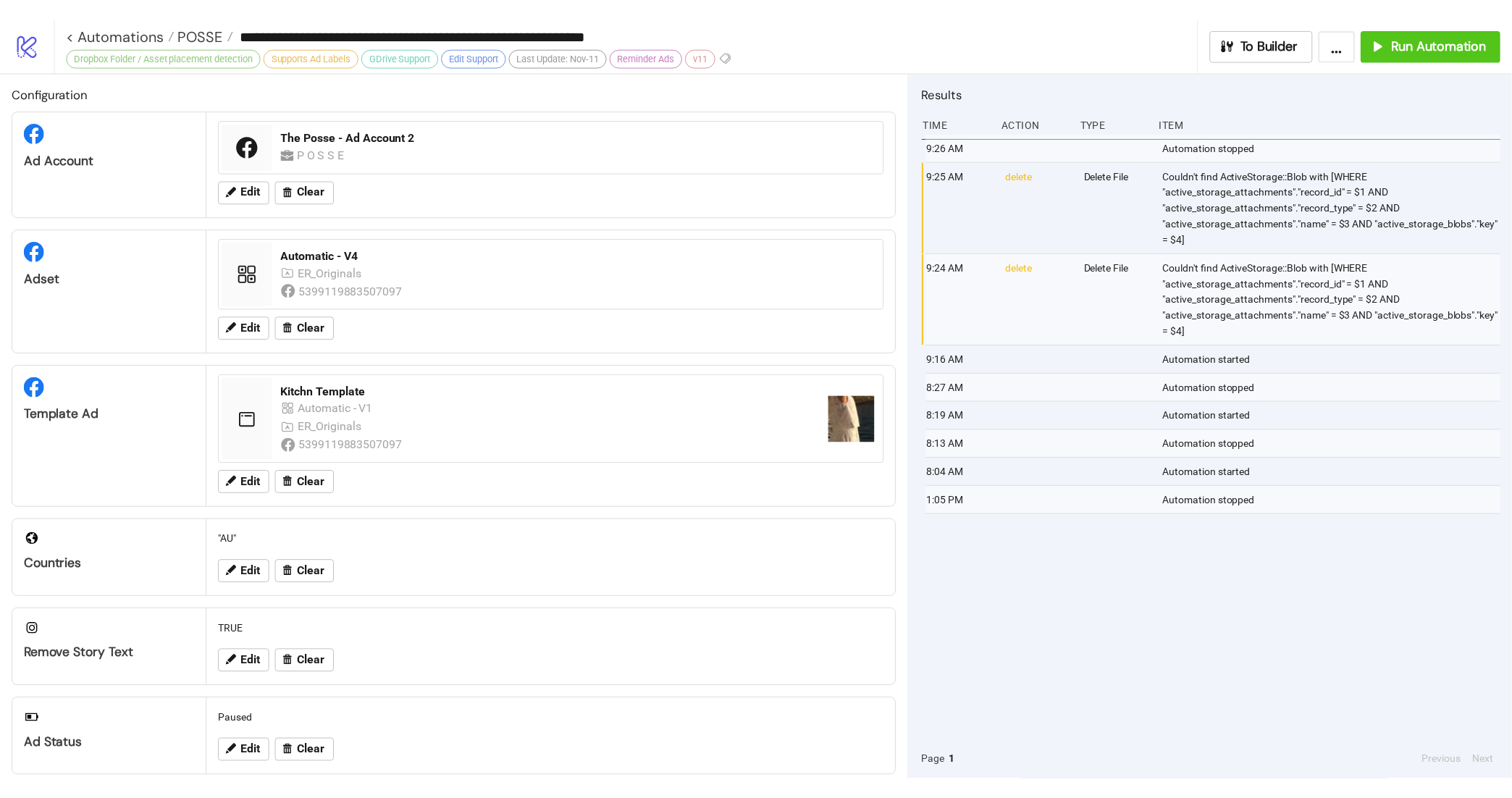
scroll to position [288, 0]
